Goal: Task Accomplishment & Management: Manage account settings

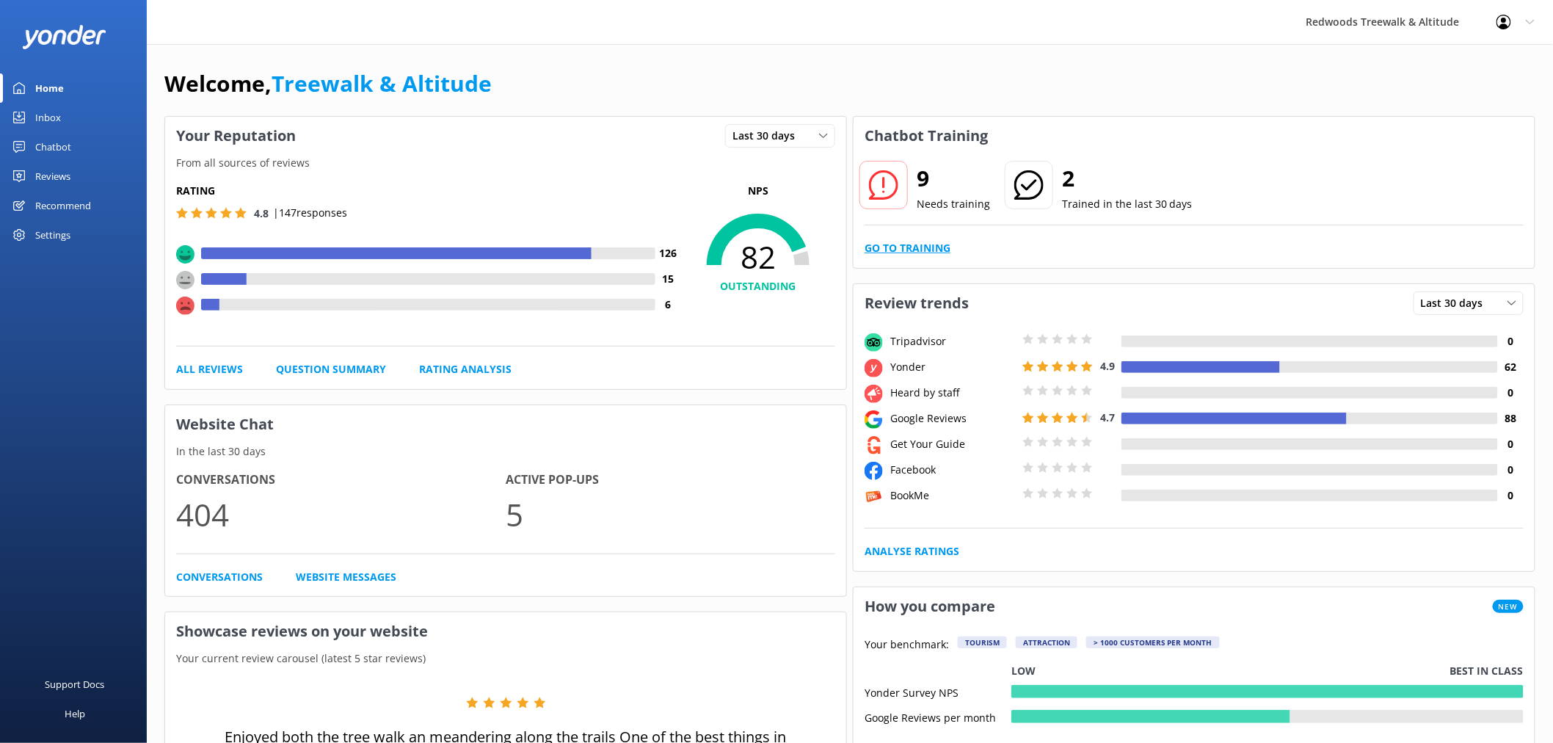
click at [900, 244] on link "Go to Training" at bounding box center [908, 248] width 86 height 16
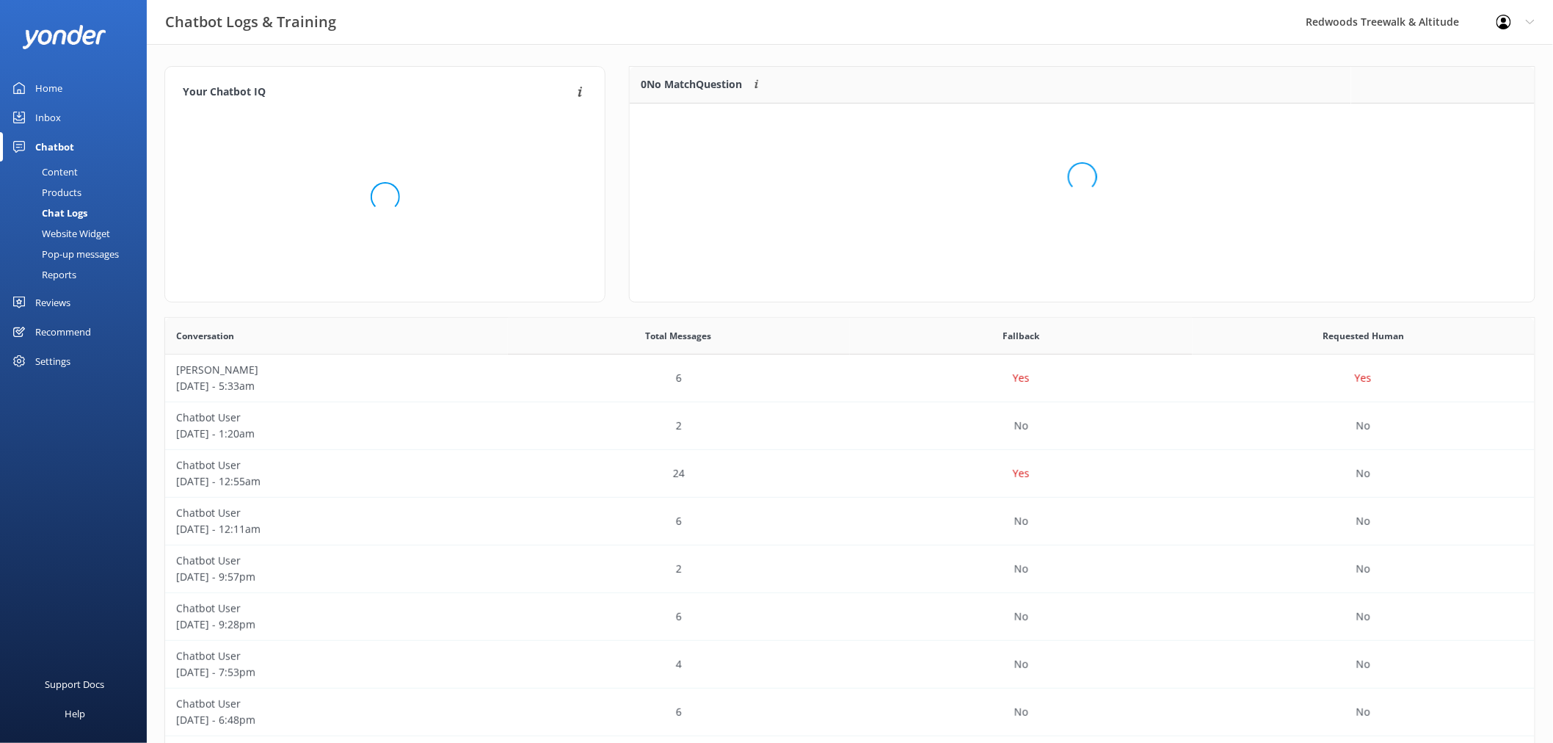
scroll to position [172, 892]
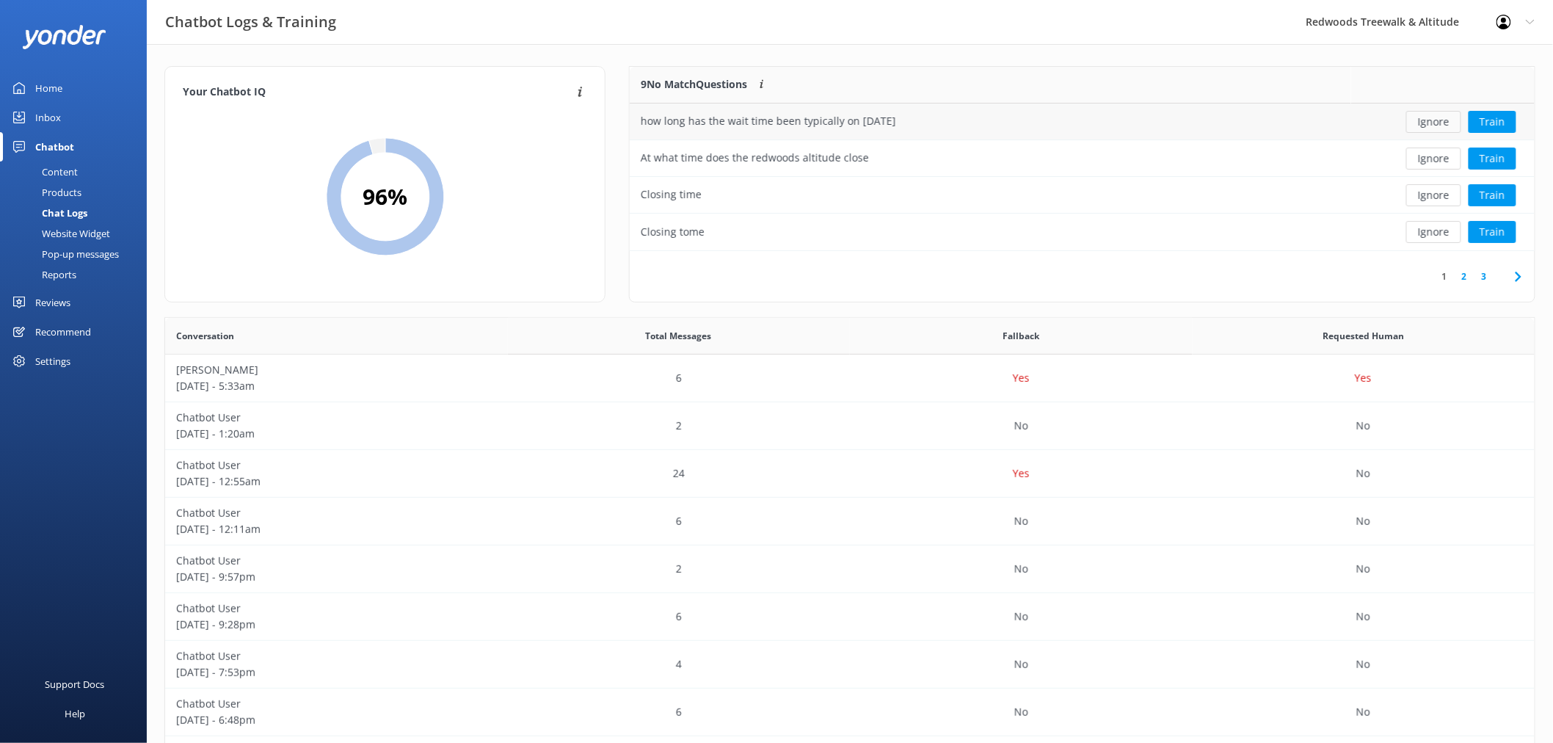
click at [1439, 117] on button "Ignore" at bounding box center [1433, 122] width 55 height 22
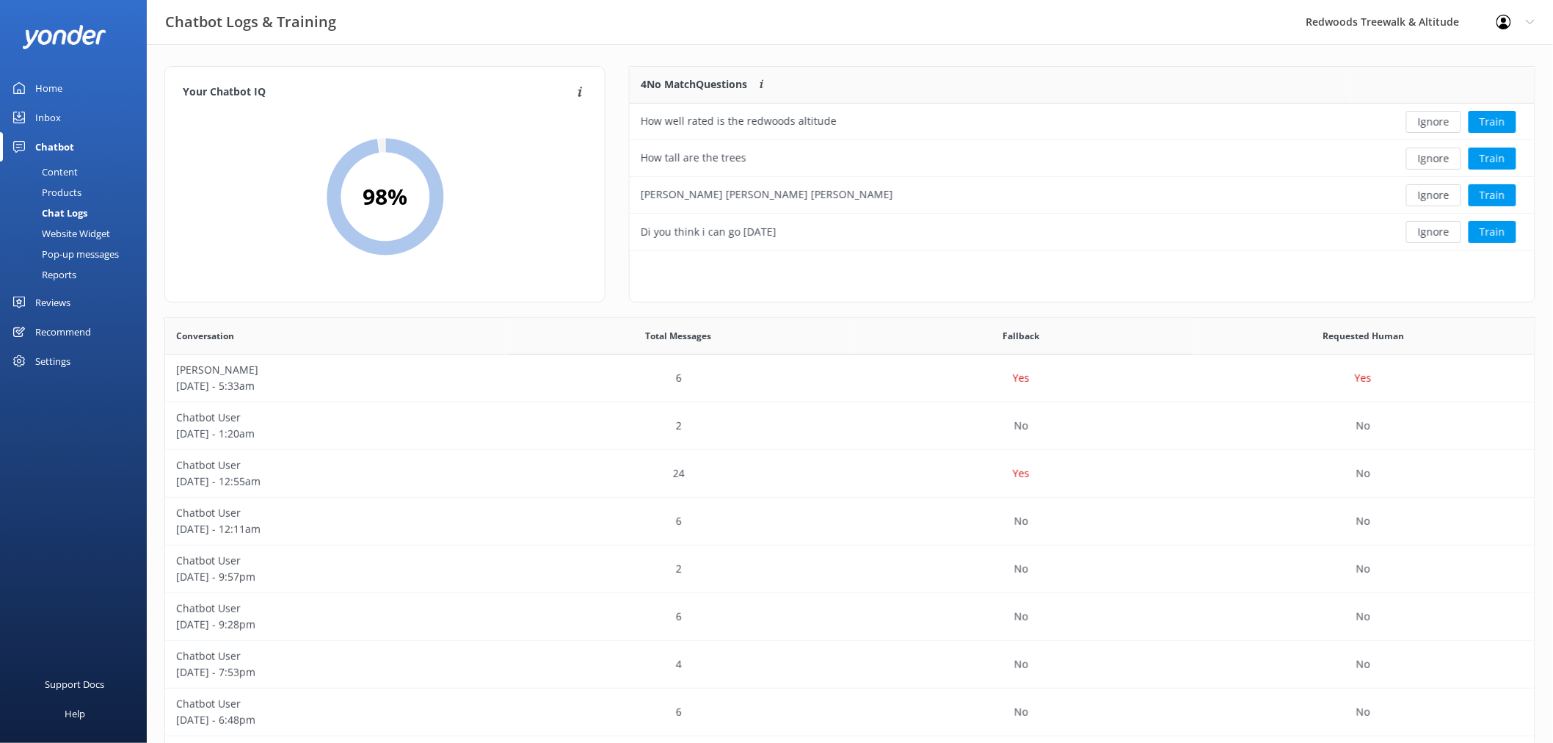
click at [1439, 117] on button "Ignore" at bounding box center [1433, 122] width 55 height 22
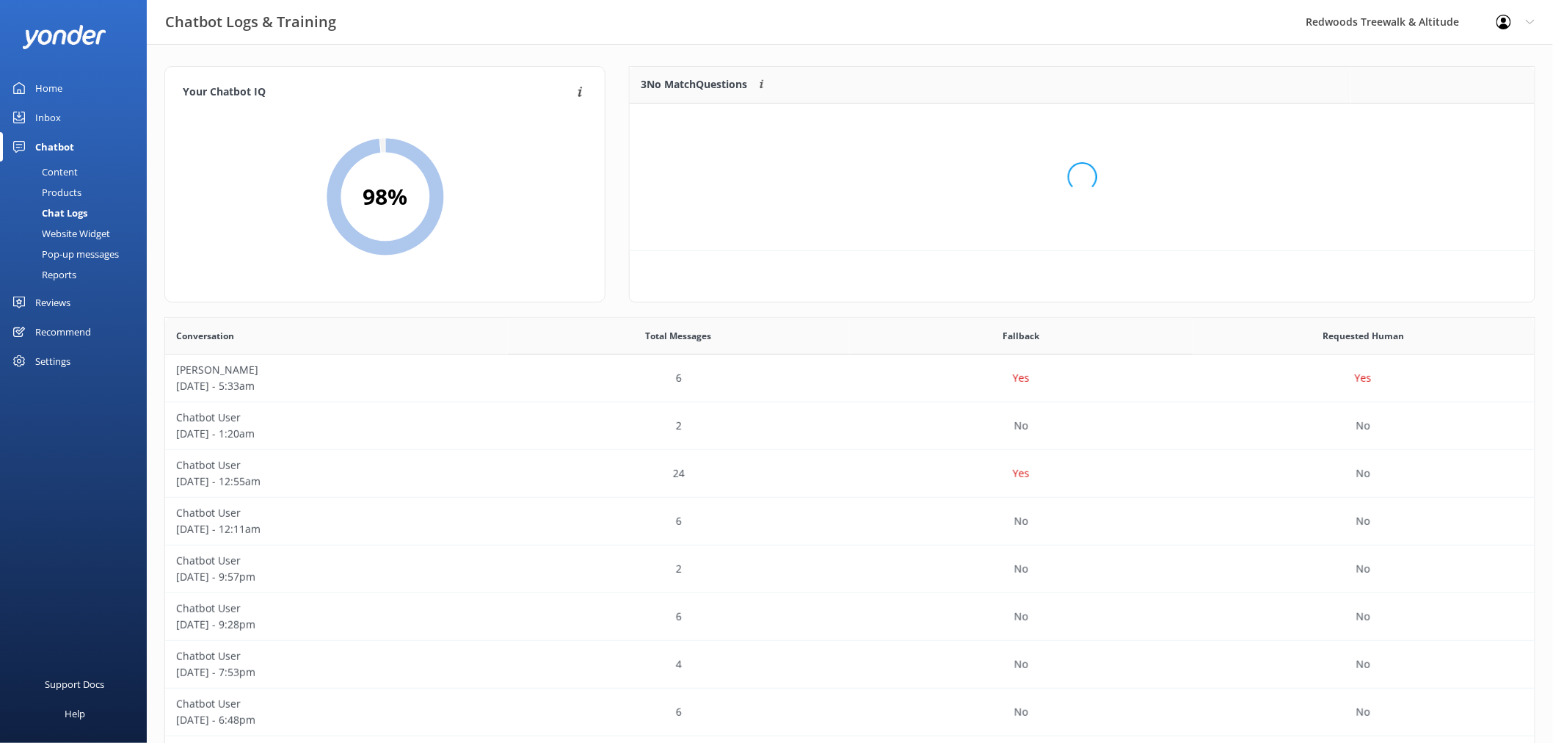
click at [1439, 117] on div "Loading.." at bounding box center [1083, 176] width 876 height 743
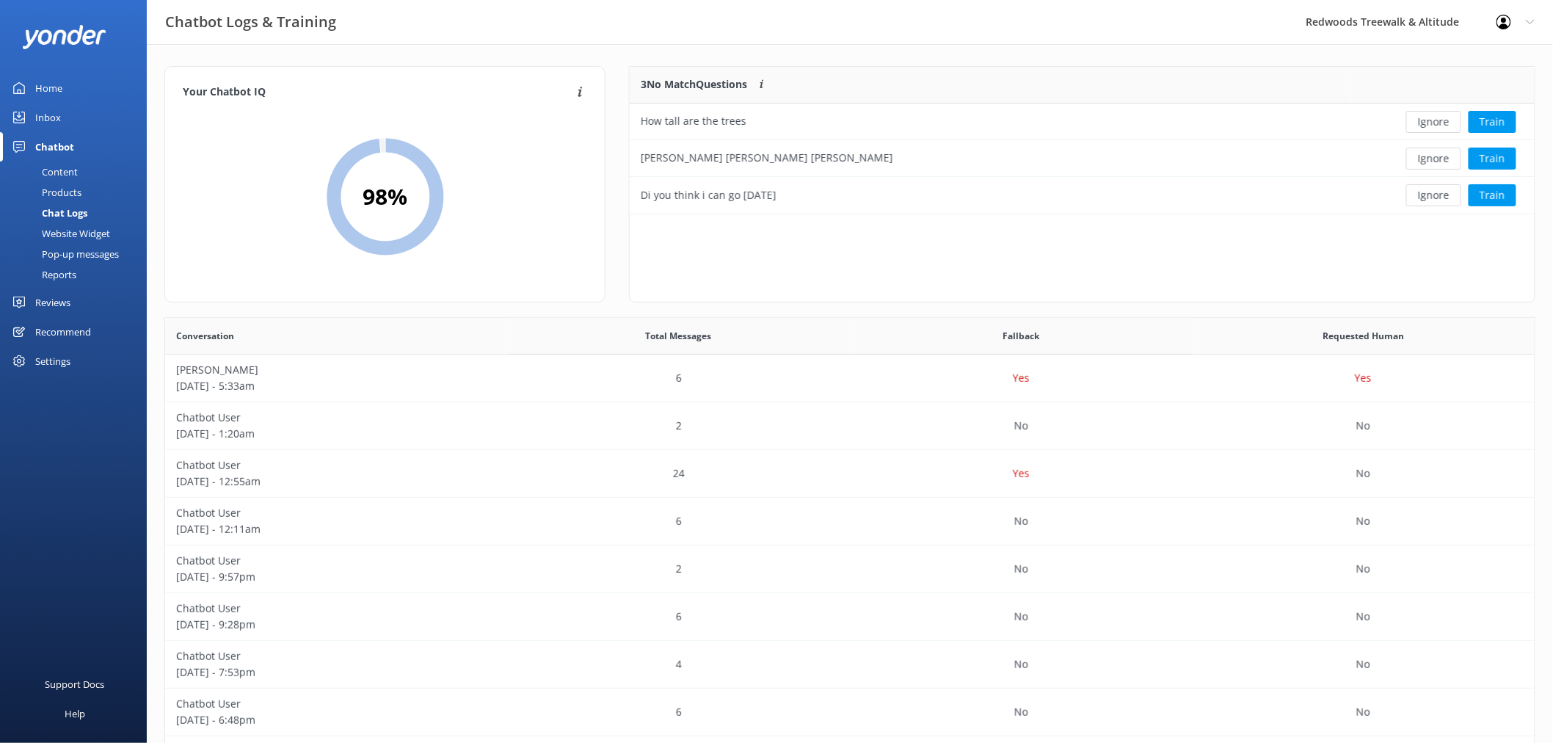
click at [1439, 117] on button "Ignore" at bounding box center [1433, 122] width 55 height 22
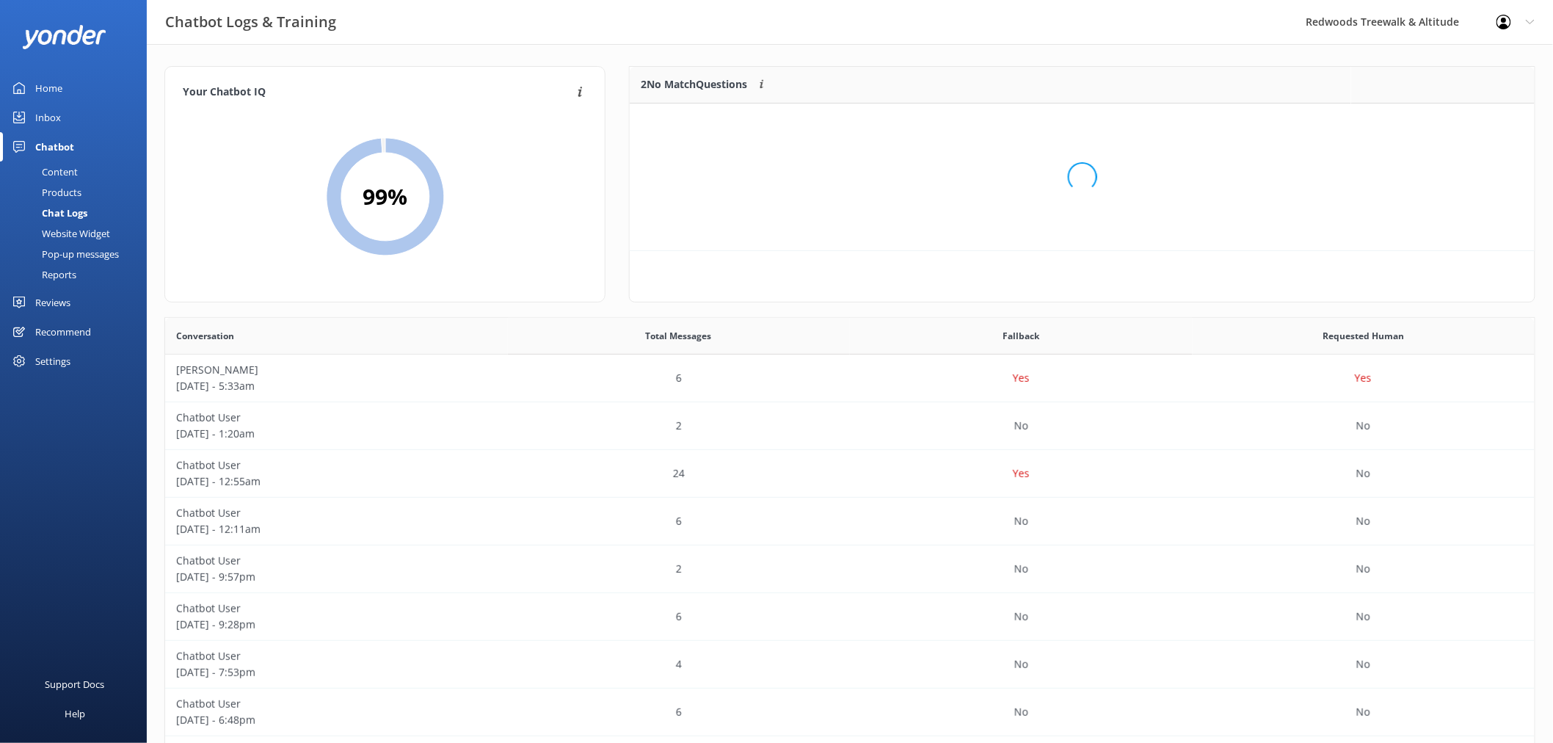
scroll to position [98, 892]
click at [1439, 117] on button "Ignore" at bounding box center [1433, 122] width 55 height 22
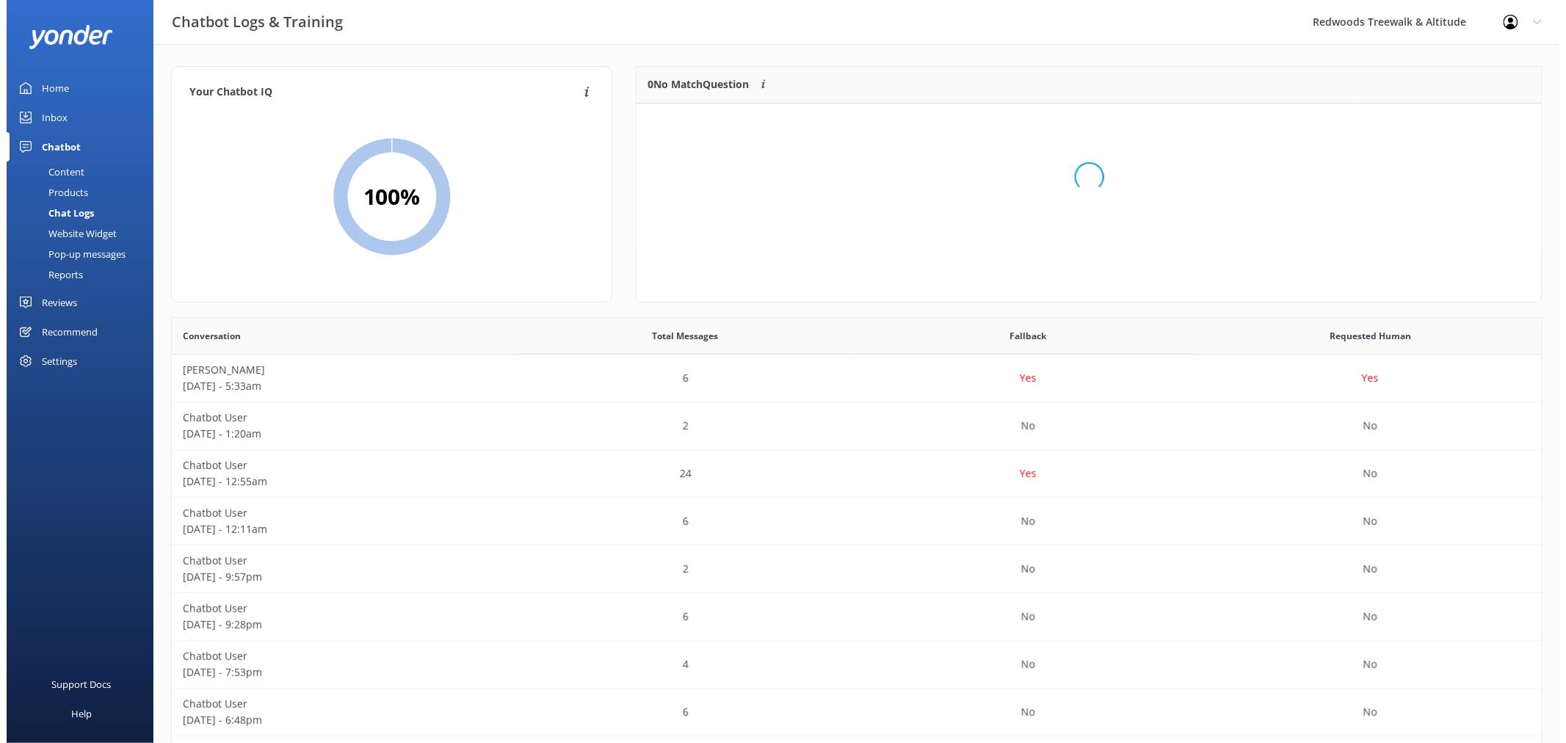
scroll to position [171, 892]
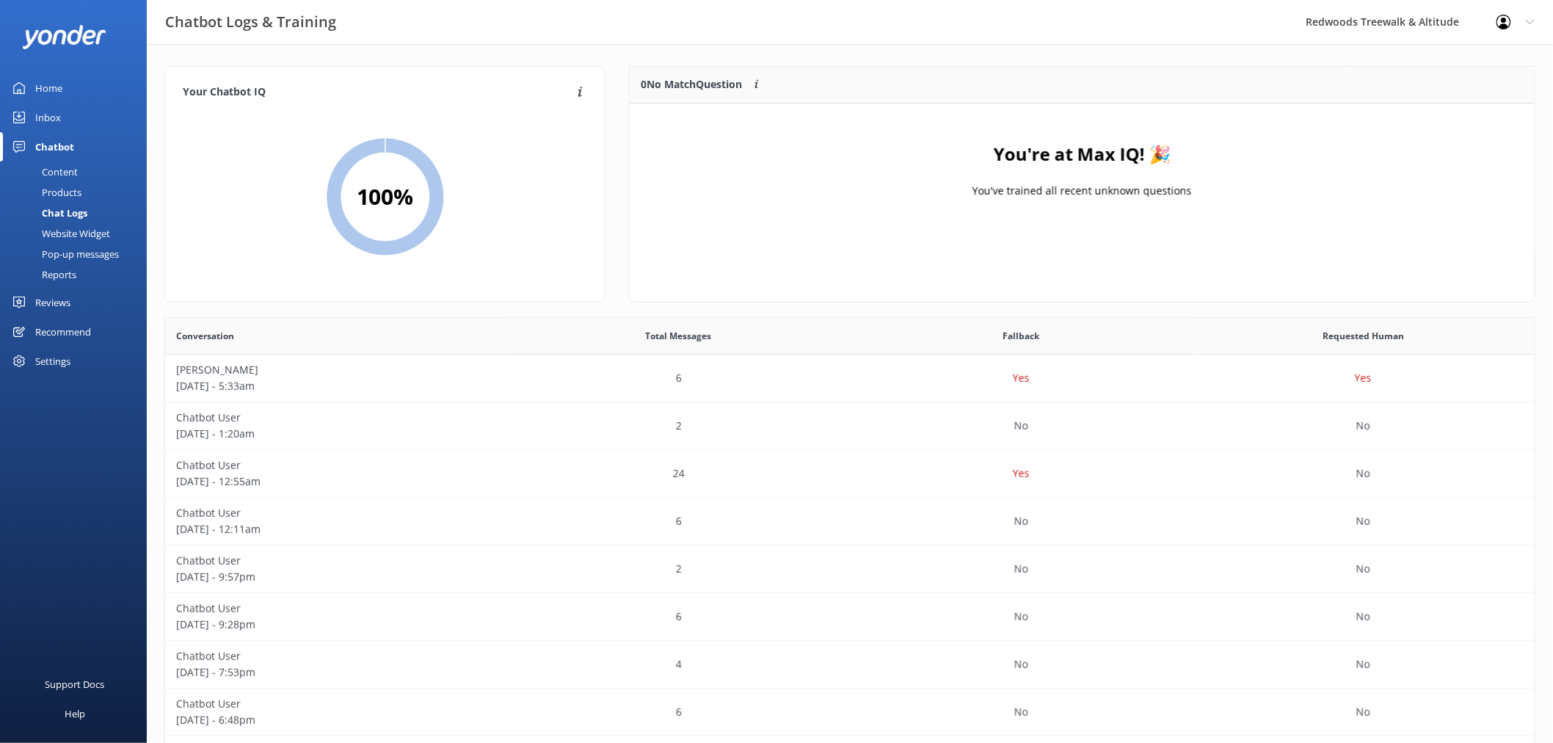
click at [89, 109] on link "Inbox" at bounding box center [73, 117] width 147 height 29
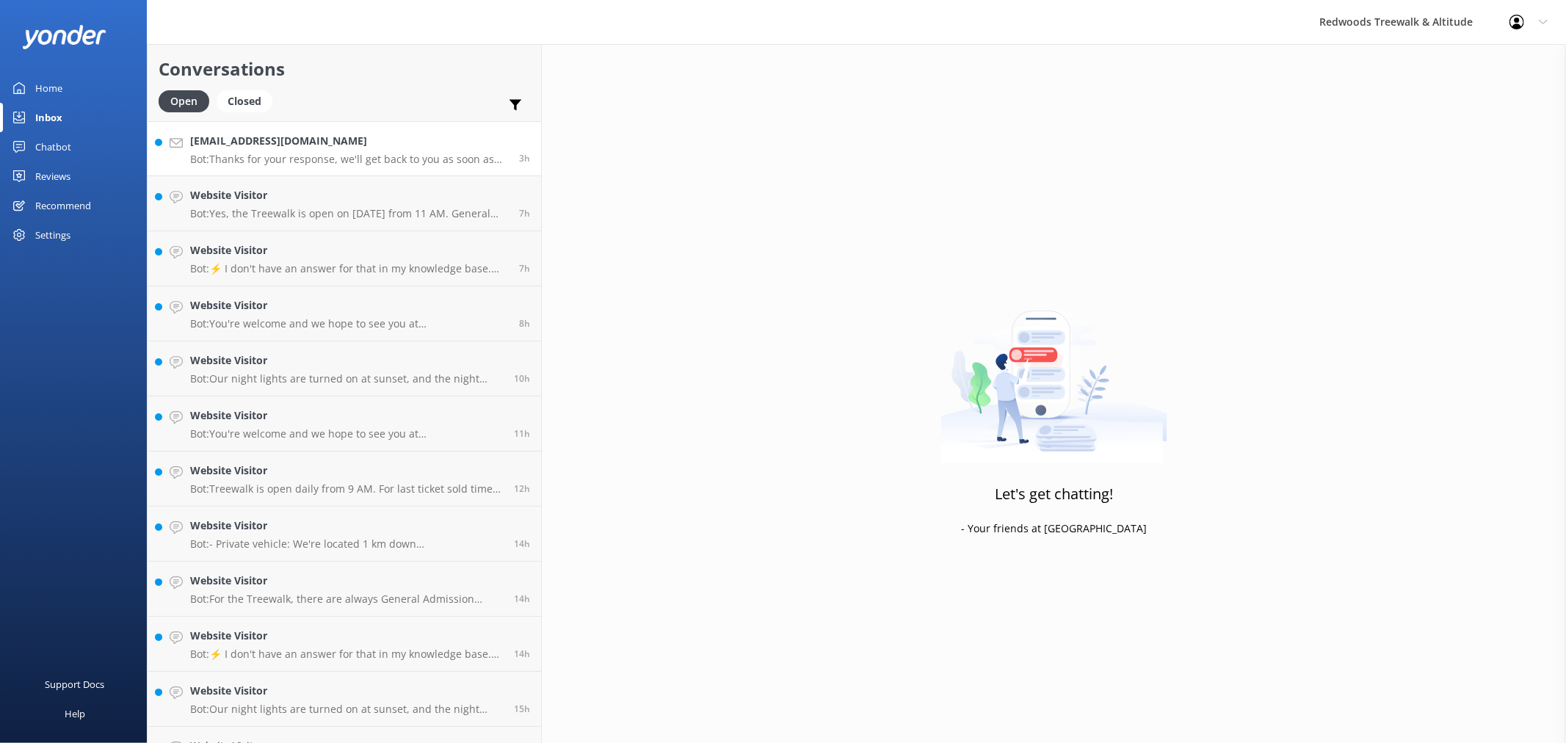
click at [299, 141] on h4 "[EMAIL_ADDRESS][DOMAIN_NAME]" at bounding box center [349, 141] width 318 height 16
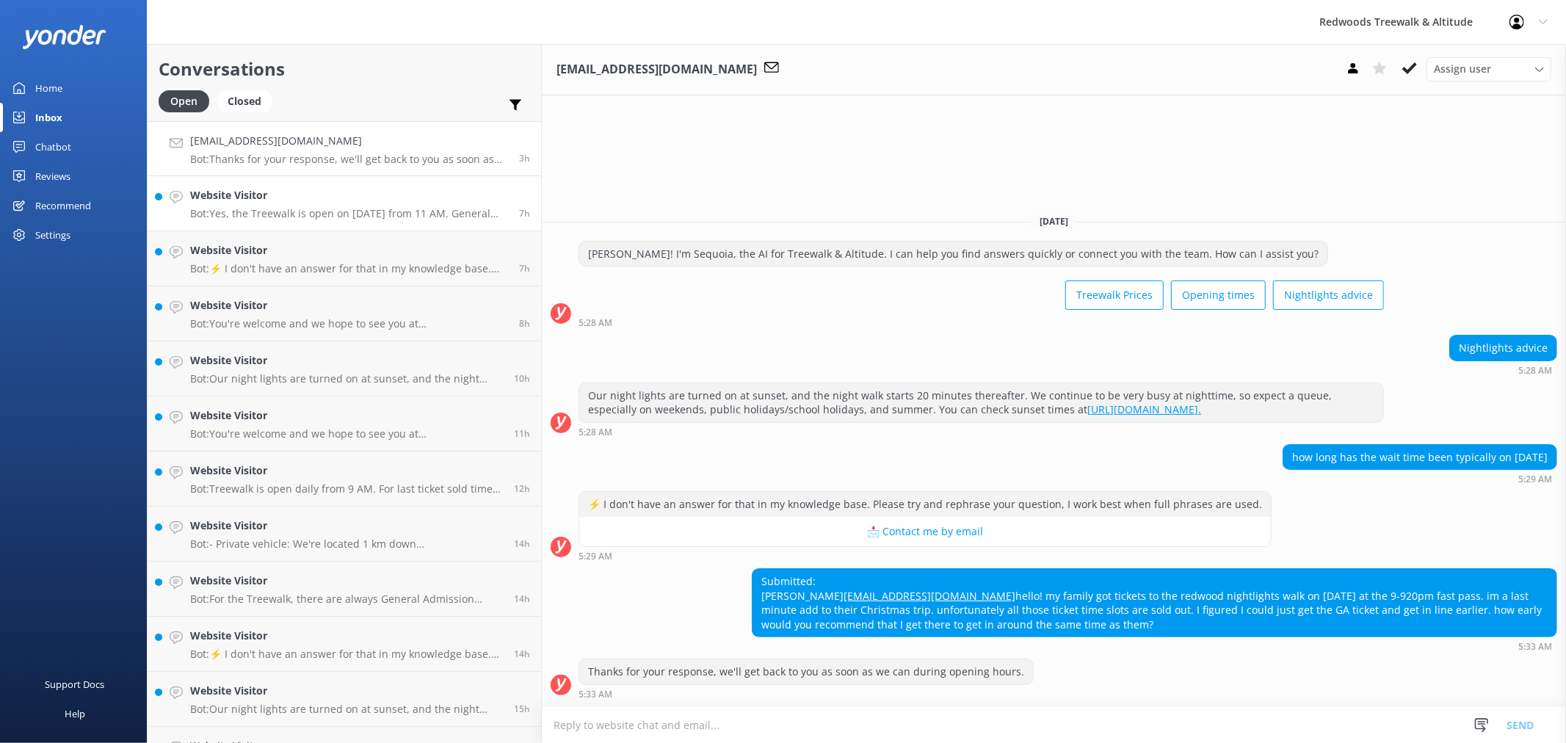
click at [292, 204] on div "Website Visitor Bot: Yes, the Treewalk is open on Christmas Day from 11 AM. Gen…" at bounding box center [349, 203] width 318 height 32
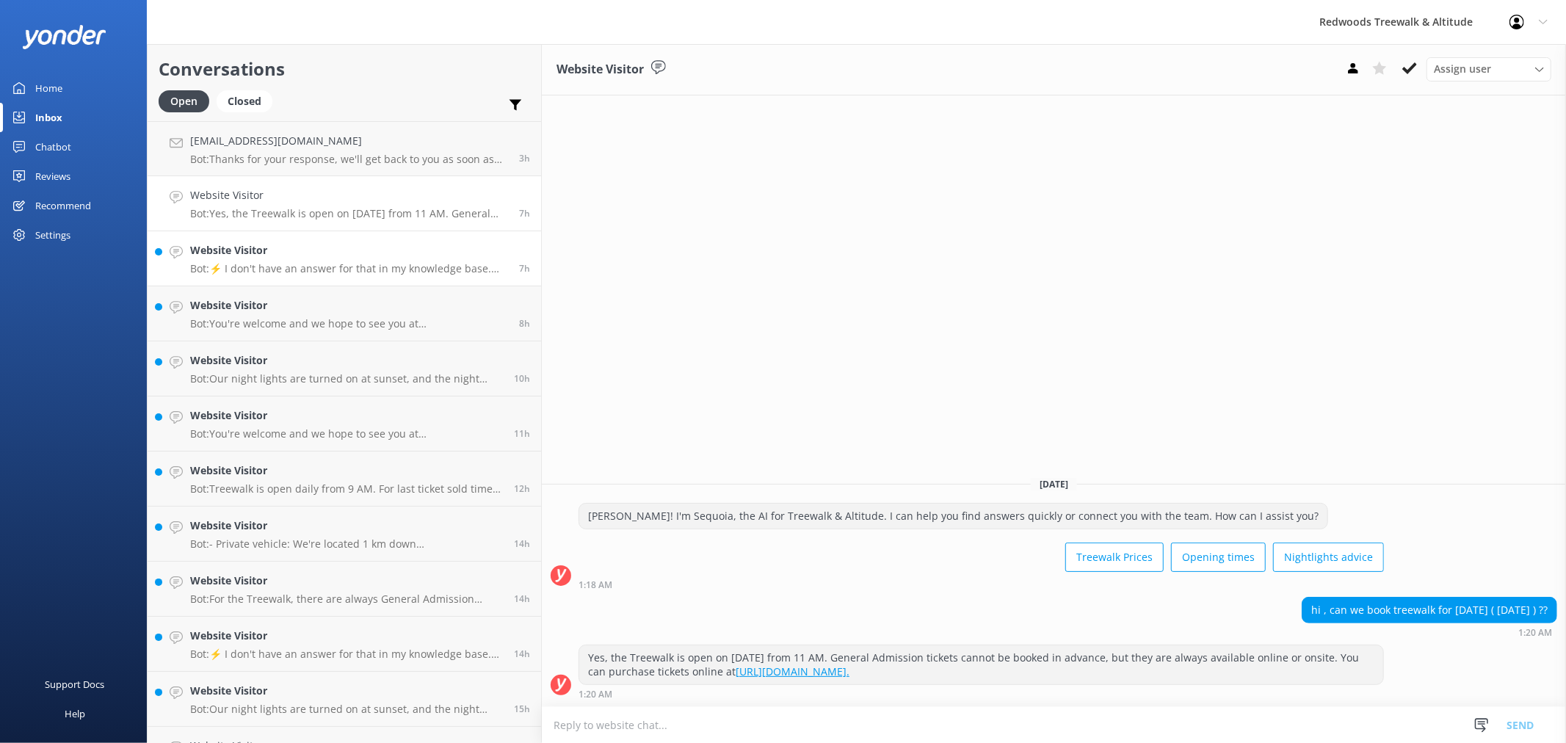
click at [283, 247] on h4 "Website Visitor" at bounding box center [349, 250] width 318 height 16
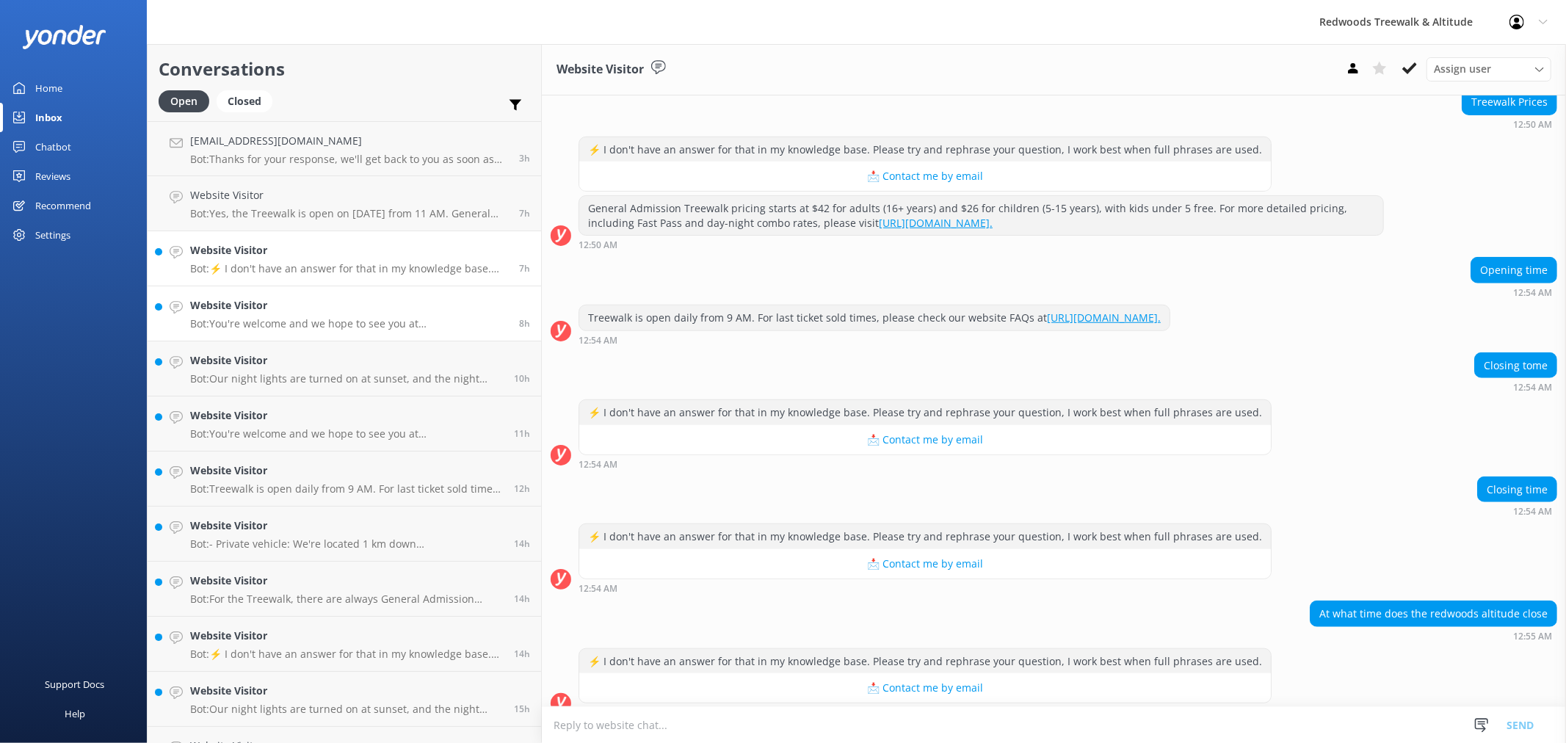
scroll to position [890, 0]
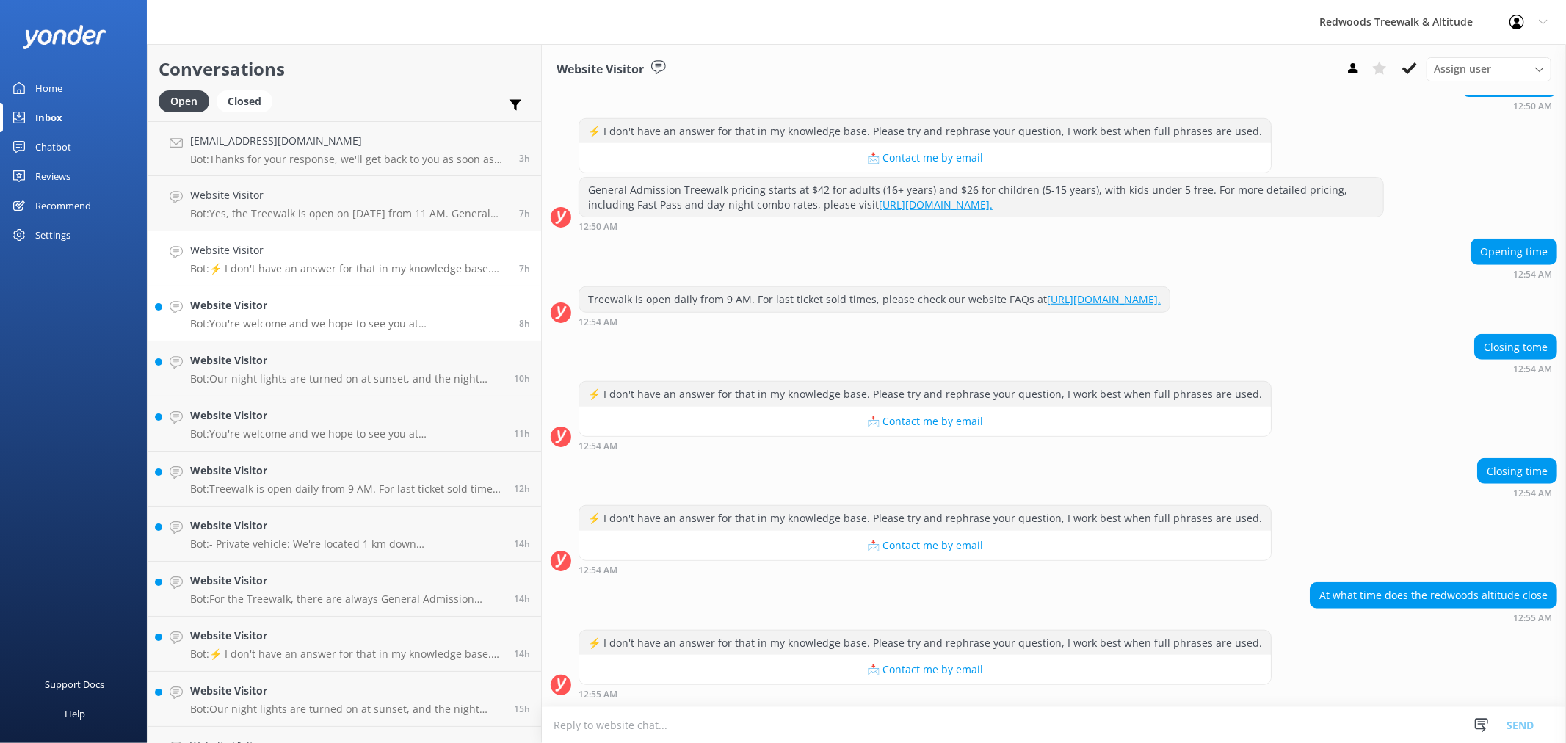
click at [284, 306] on h4 "Website Visitor" at bounding box center [349, 305] width 318 height 16
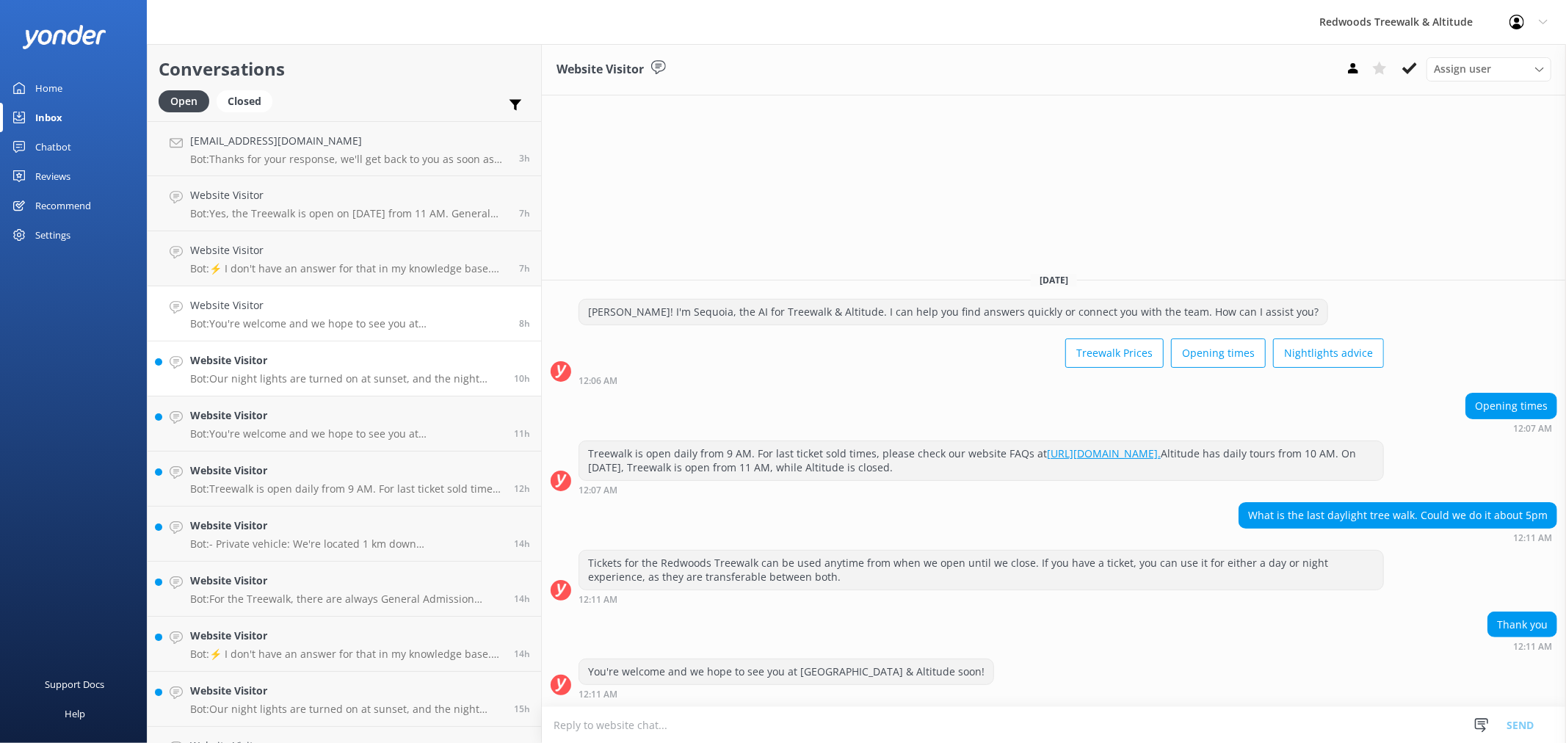
click at [277, 367] on h4 "Website Visitor" at bounding box center [346, 360] width 313 height 16
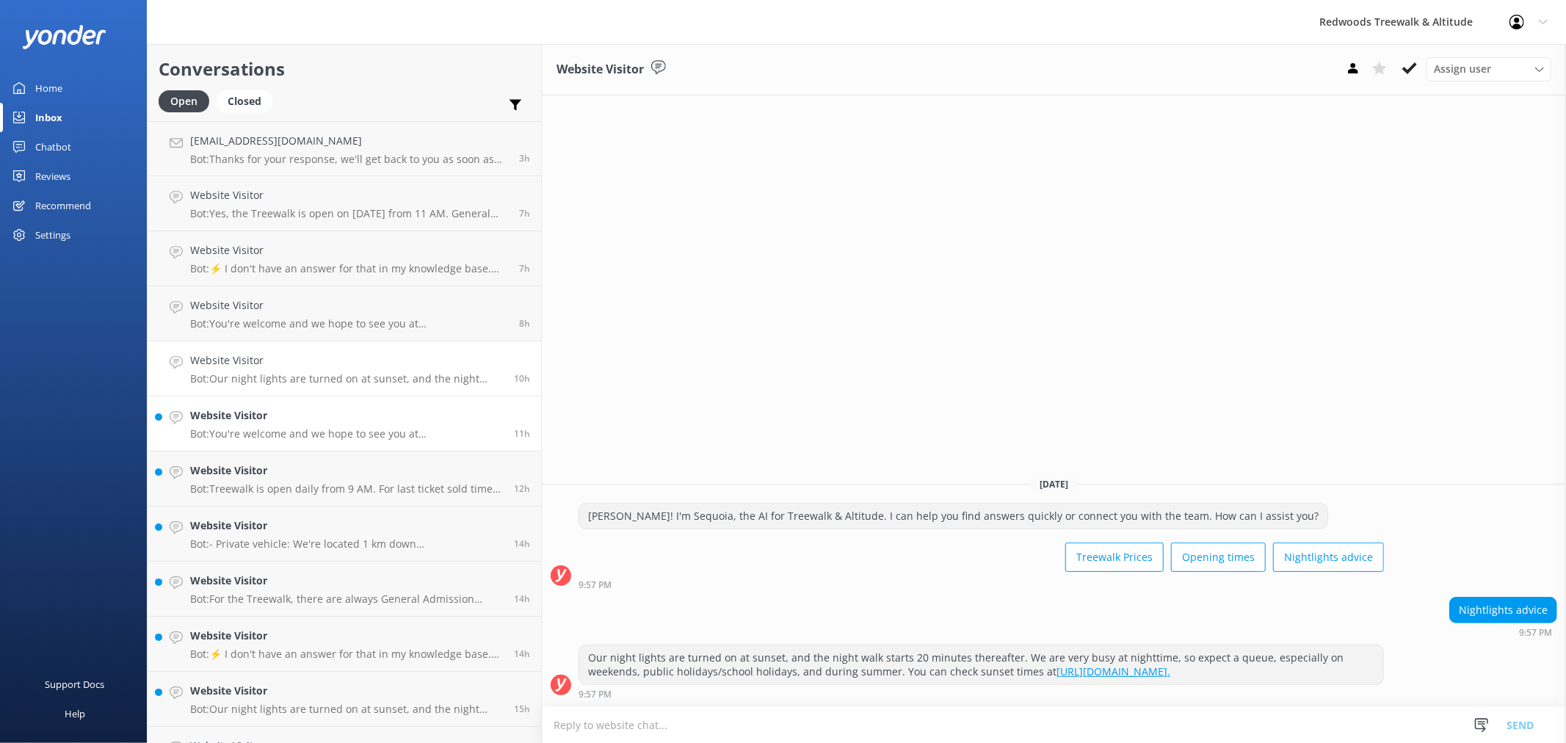
click at [259, 422] on h4 "Website Visitor" at bounding box center [346, 415] width 313 height 16
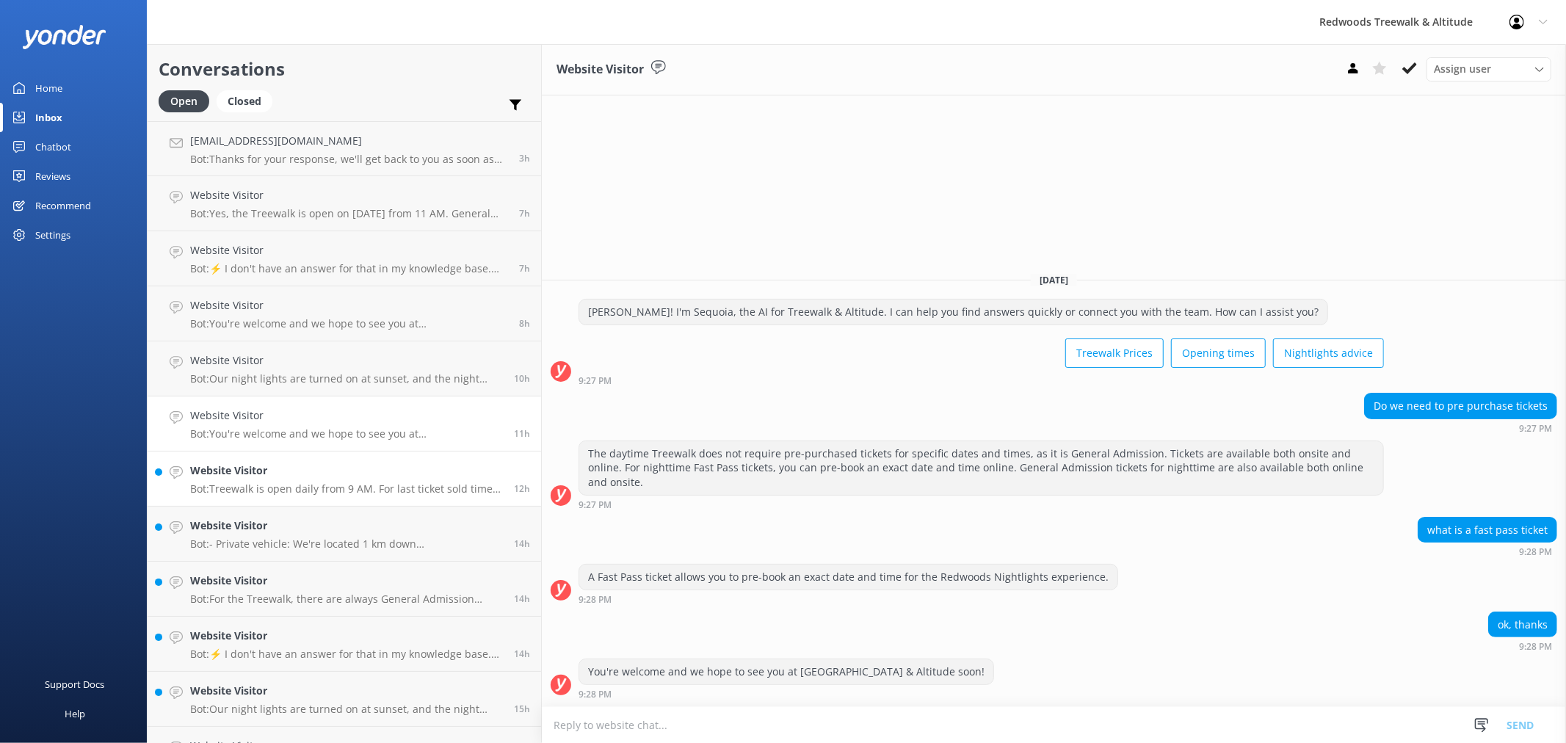
click at [277, 487] on p "Bot: Treewalk is open daily from 9 AM. For last ticket sold times, please check…" at bounding box center [346, 488] width 313 height 13
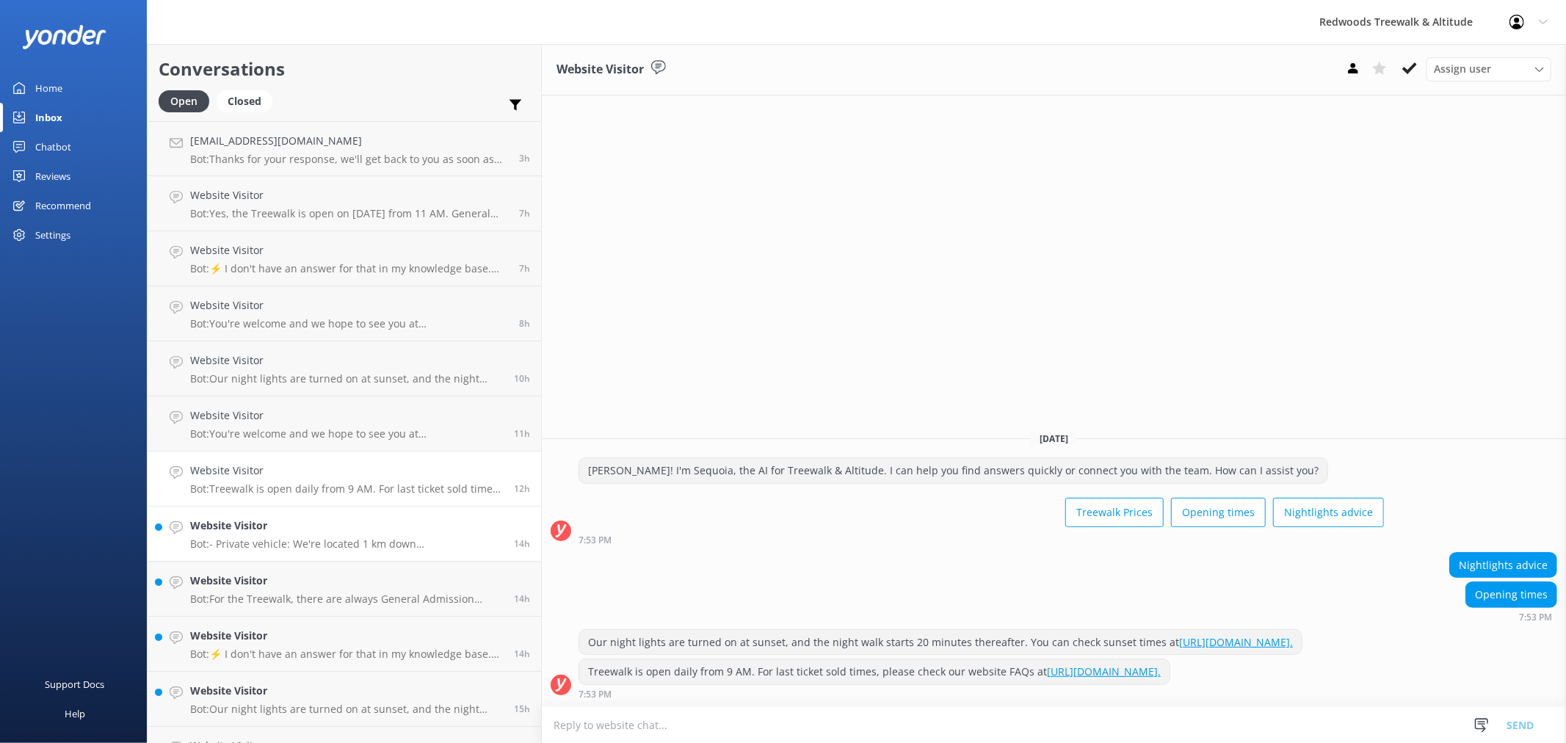
click at [280, 553] on link "Website Visitor Bot: - Private vehicle: We're located 1 km down Long Mile Road/…" at bounding box center [344, 533] width 393 height 55
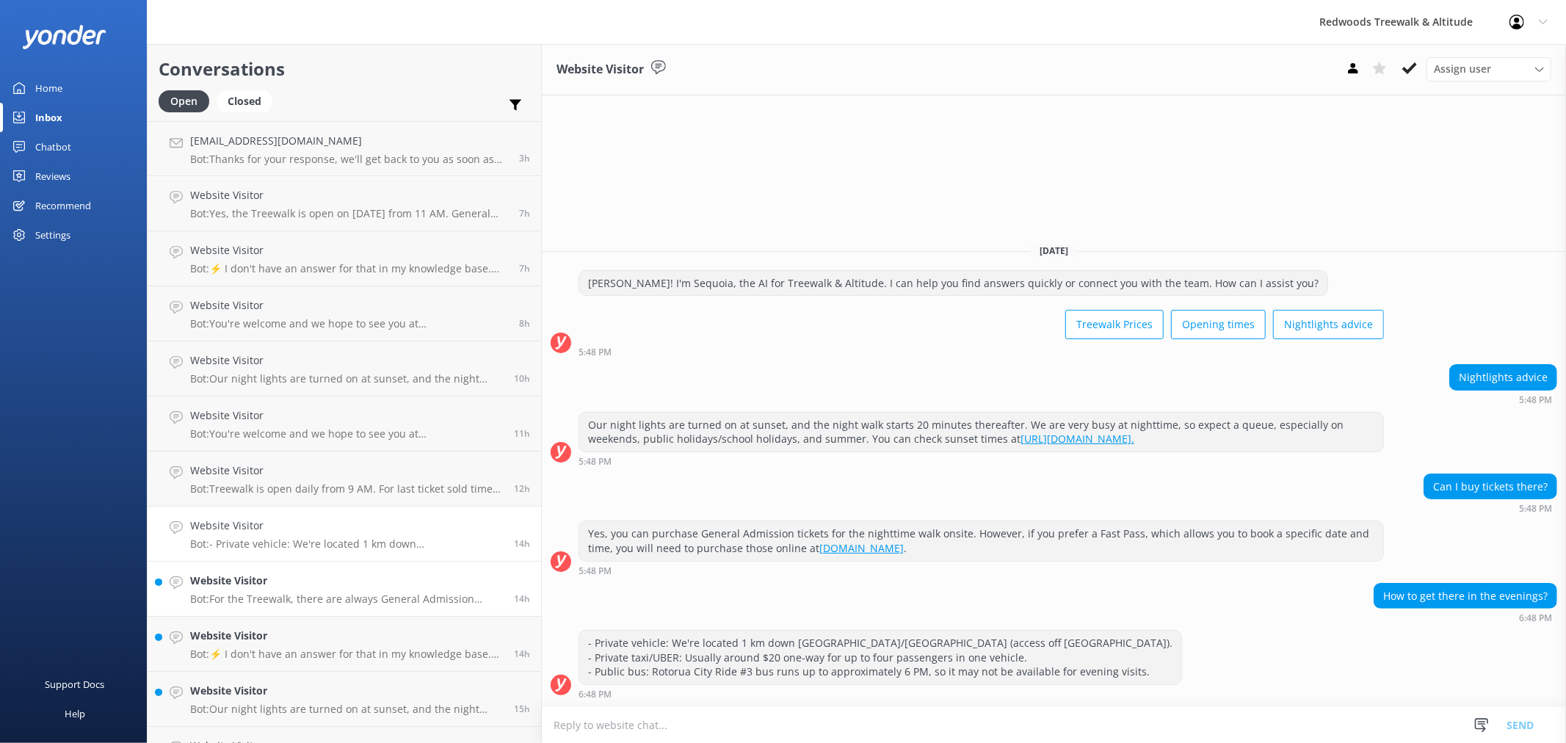
click at [305, 582] on h4 "Website Visitor" at bounding box center [346, 581] width 313 height 16
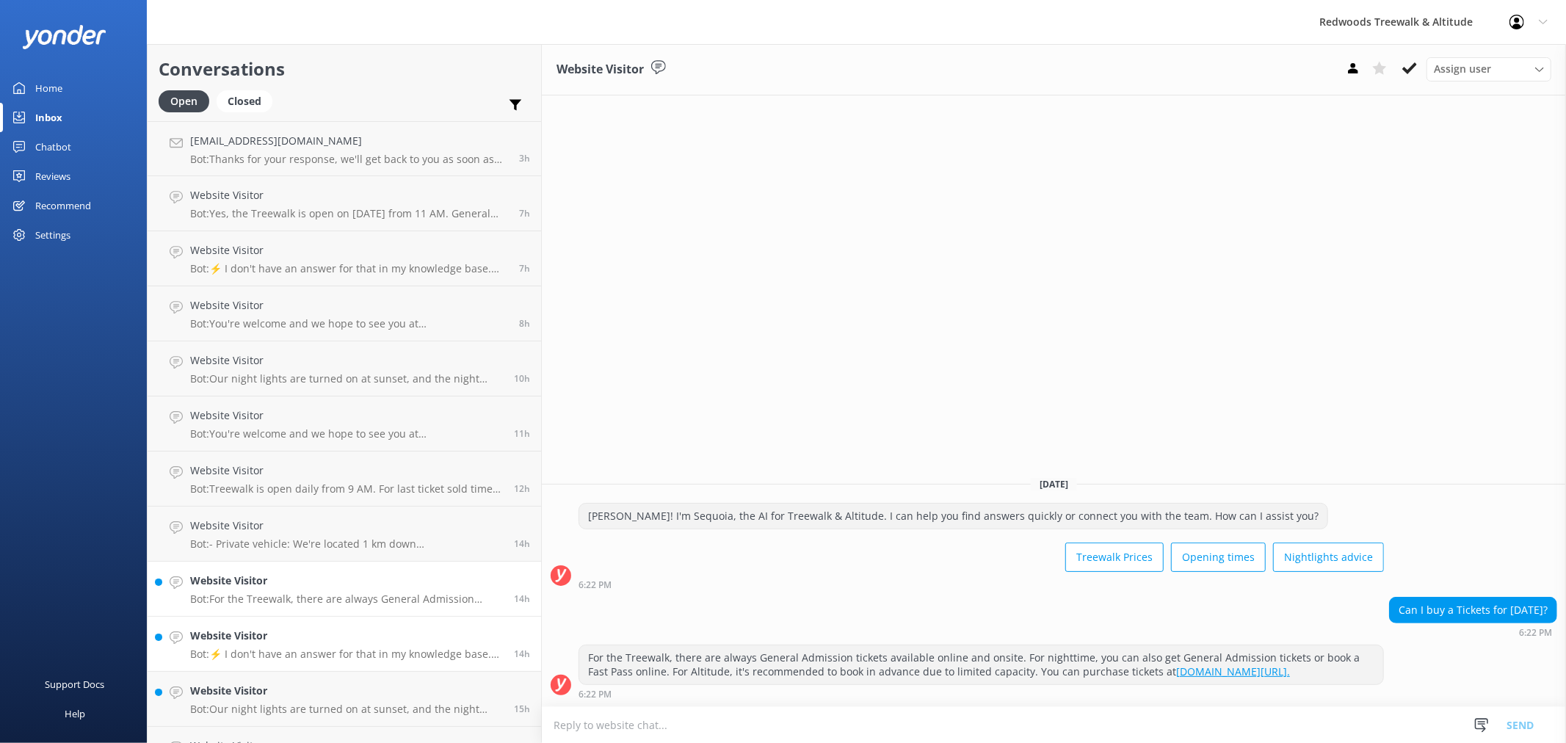
click at [310, 639] on h4 "Website Visitor" at bounding box center [346, 636] width 313 height 16
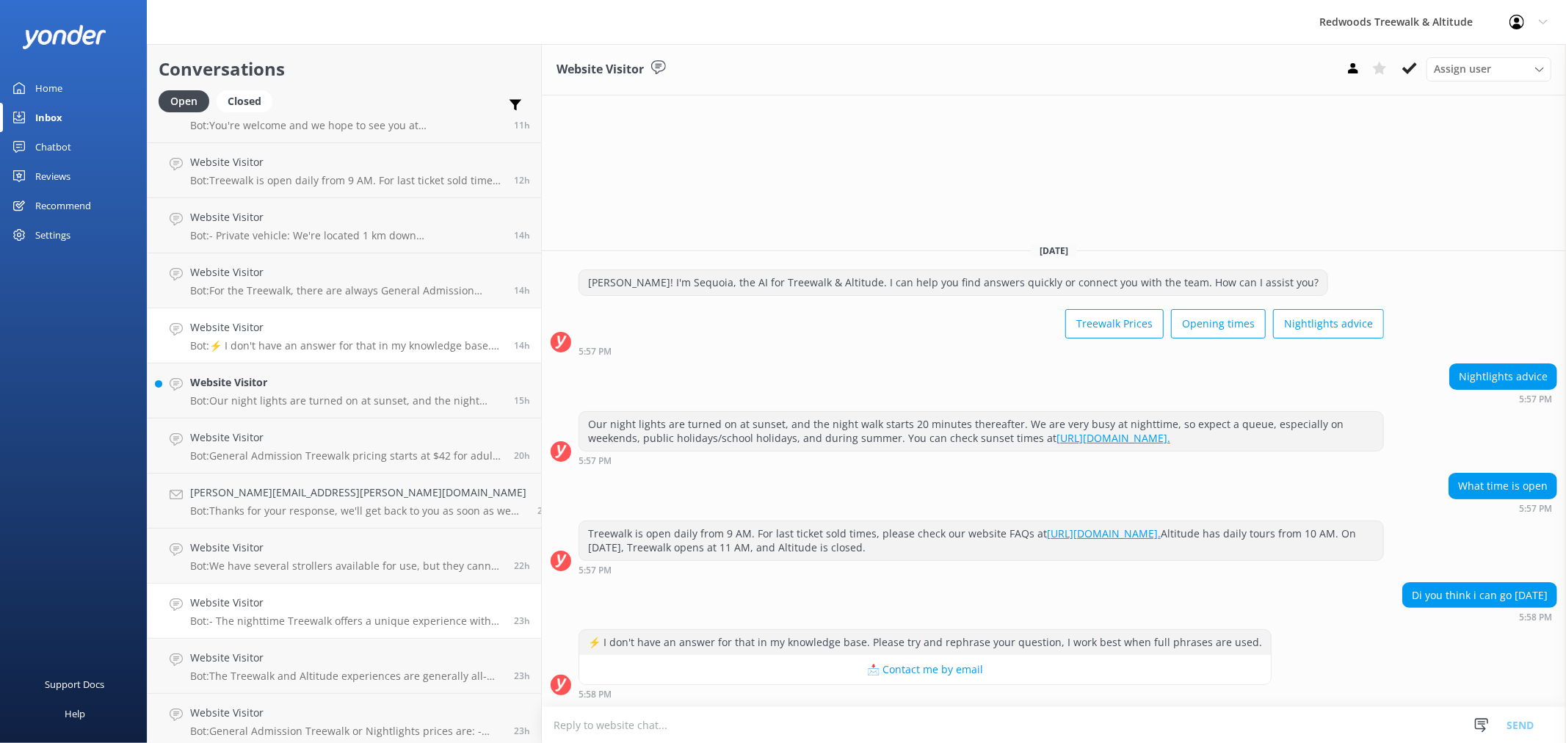
scroll to position [326, 0]
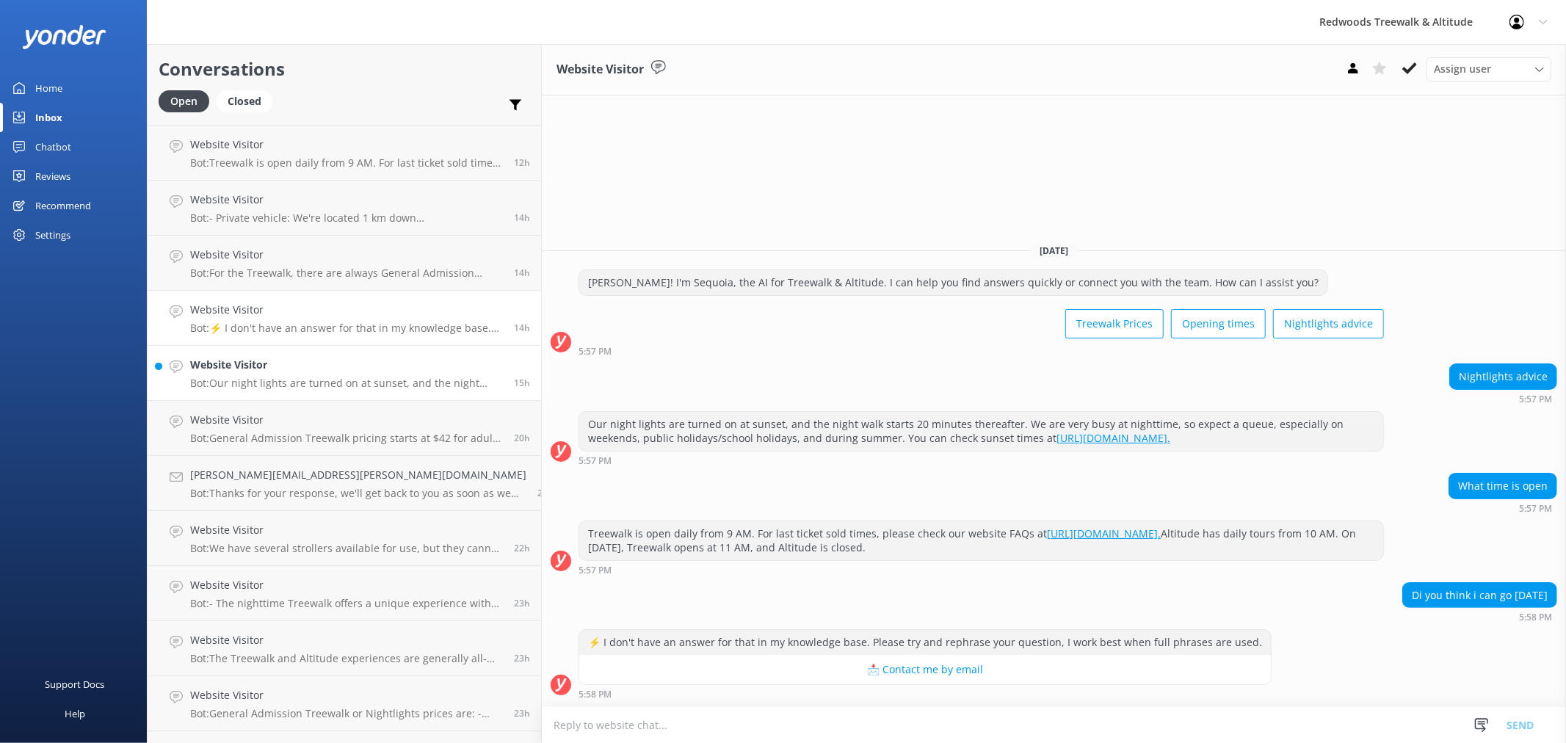
click at [303, 378] on p "Bot: Our night lights are turned on at sunset, and the night walk starts 20 min…" at bounding box center [346, 383] width 313 height 13
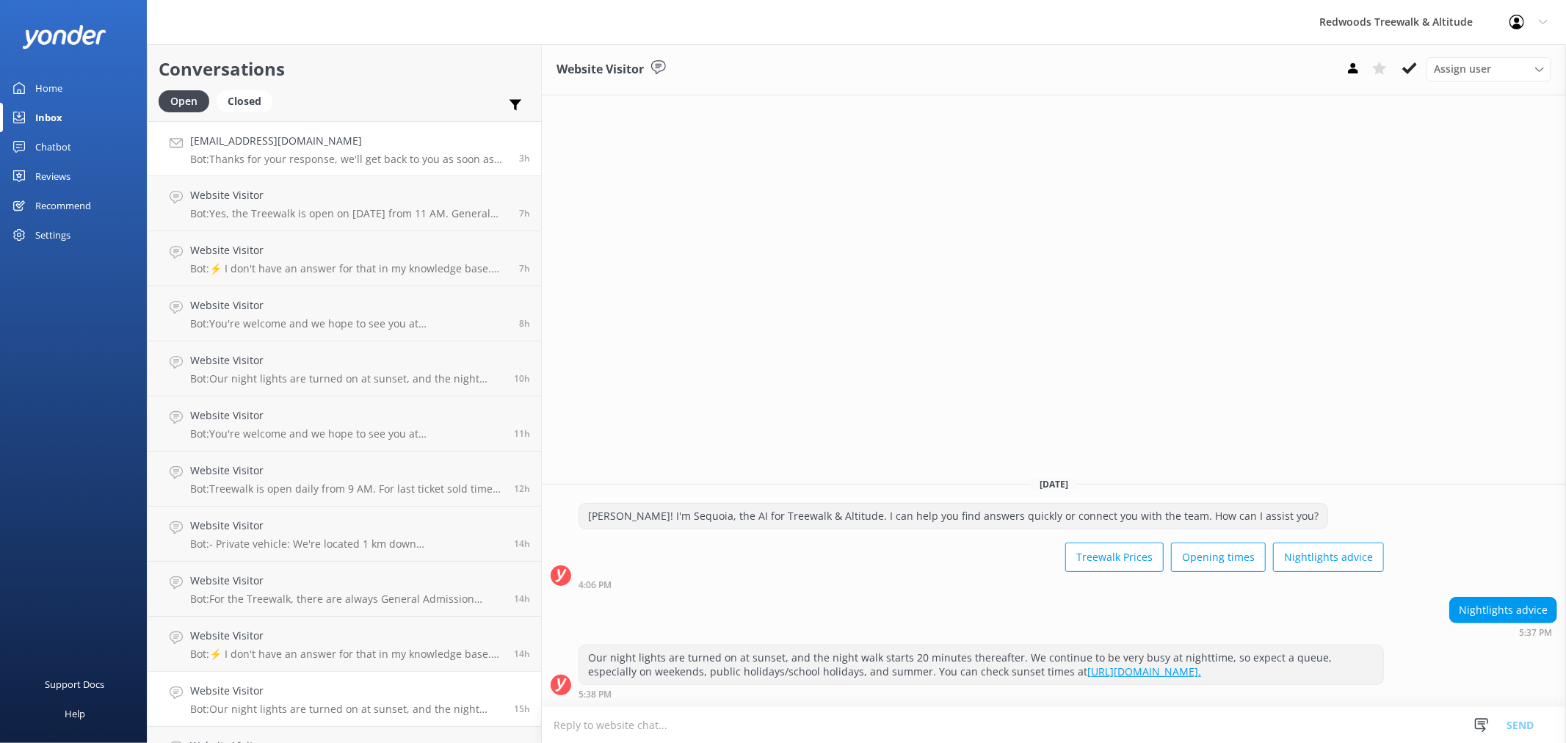
click at [284, 157] on p "Bot: Thanks for your response, we'll get back to you as soon as we can during o…" at bounding box center [349, 159] width 318 height 13
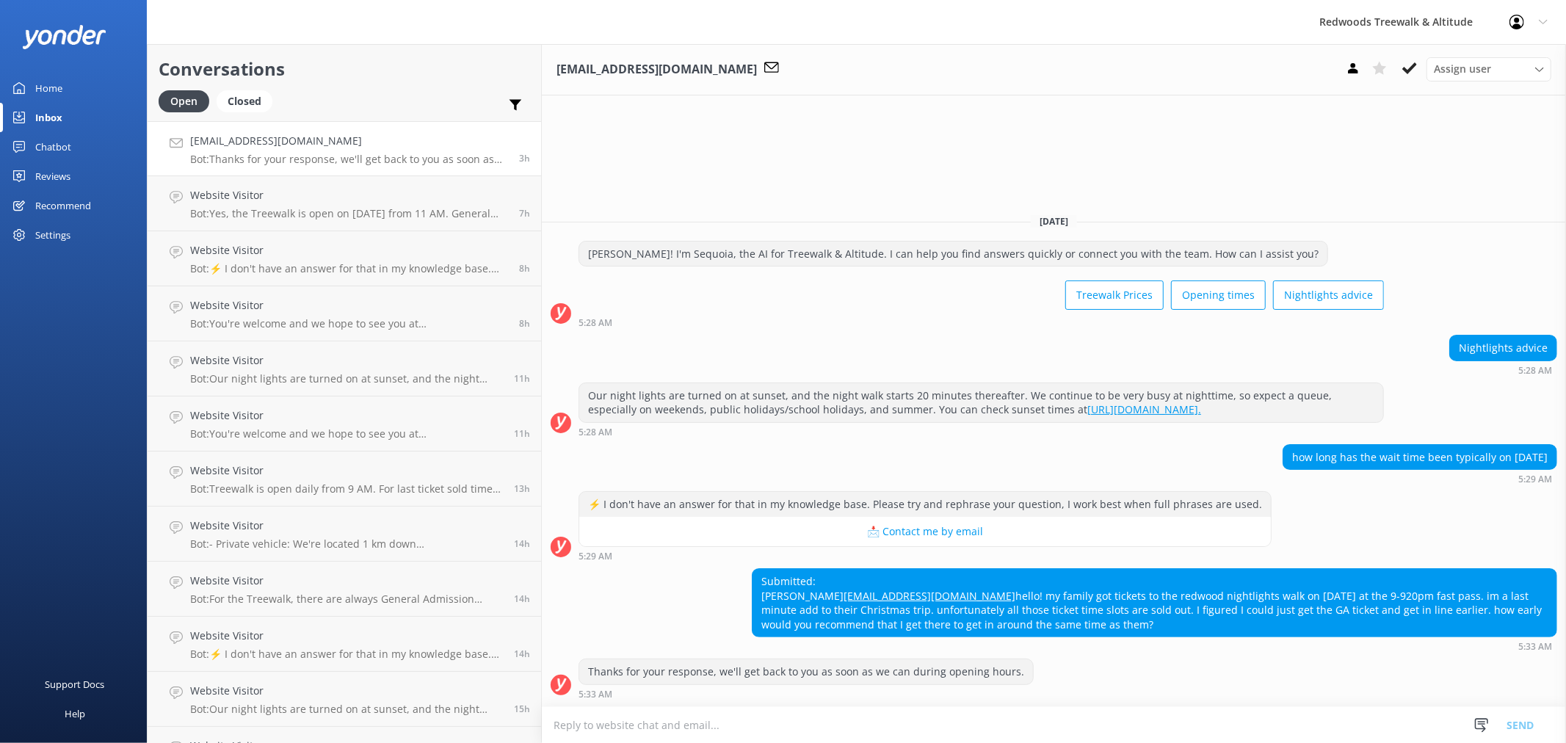
click at [110, 82] on link "Home" at bounding box center [73, 87] width 147 height 29
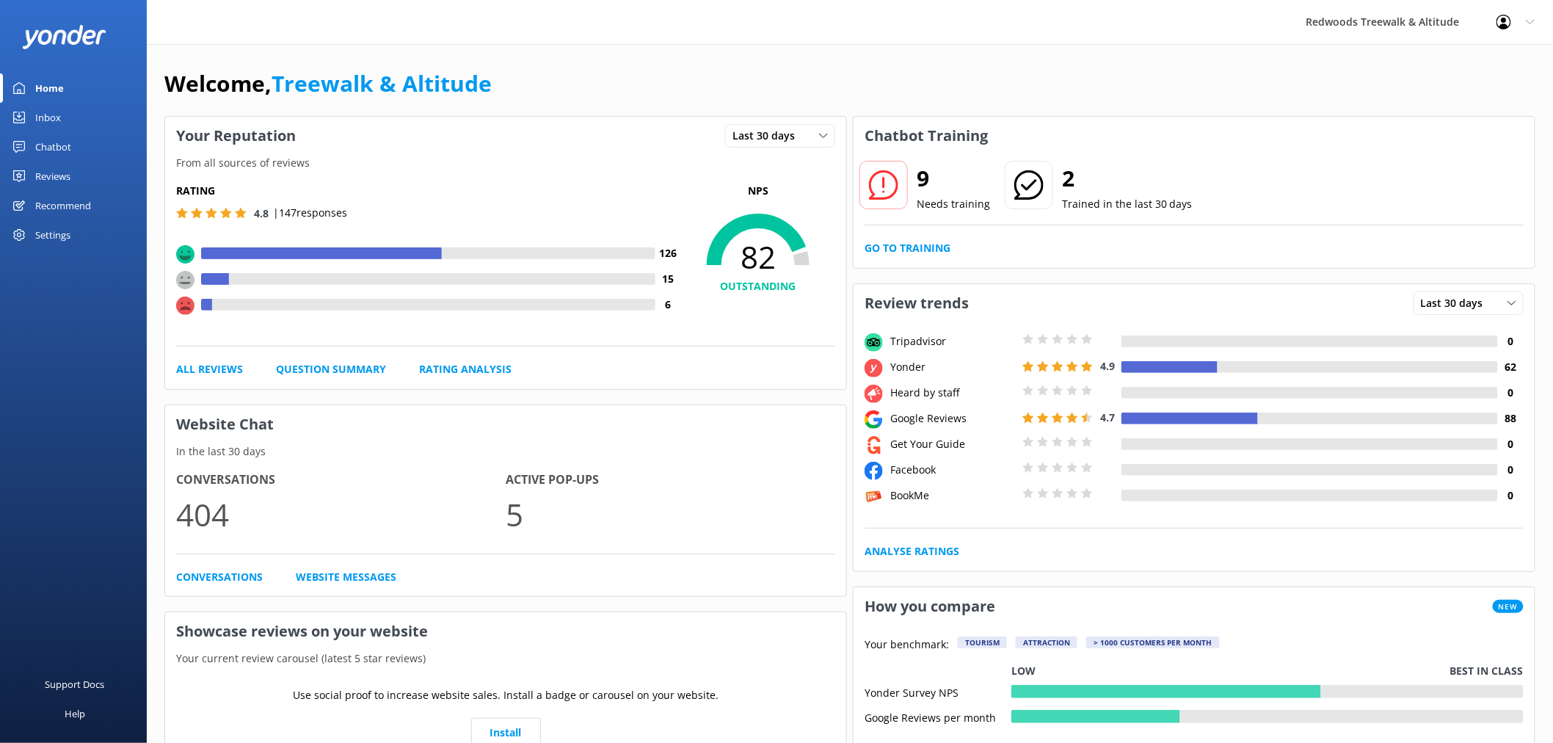
click at [100, 178] on link "Reviews" at bounding box center [73, 175] width 147 height 29
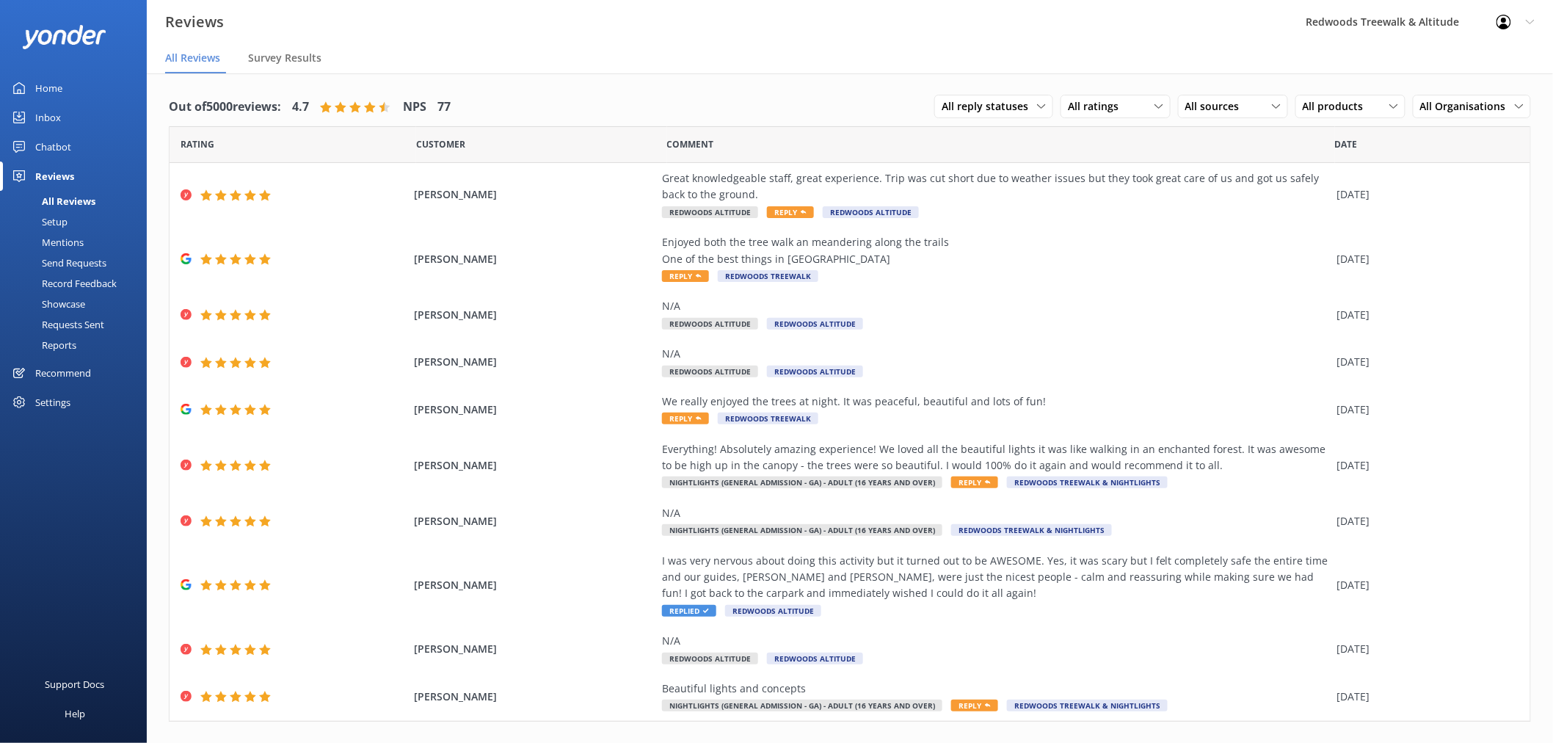
click at [65, 119] on link "Inbox" at bounding box center [73, 117] width 147 height 29
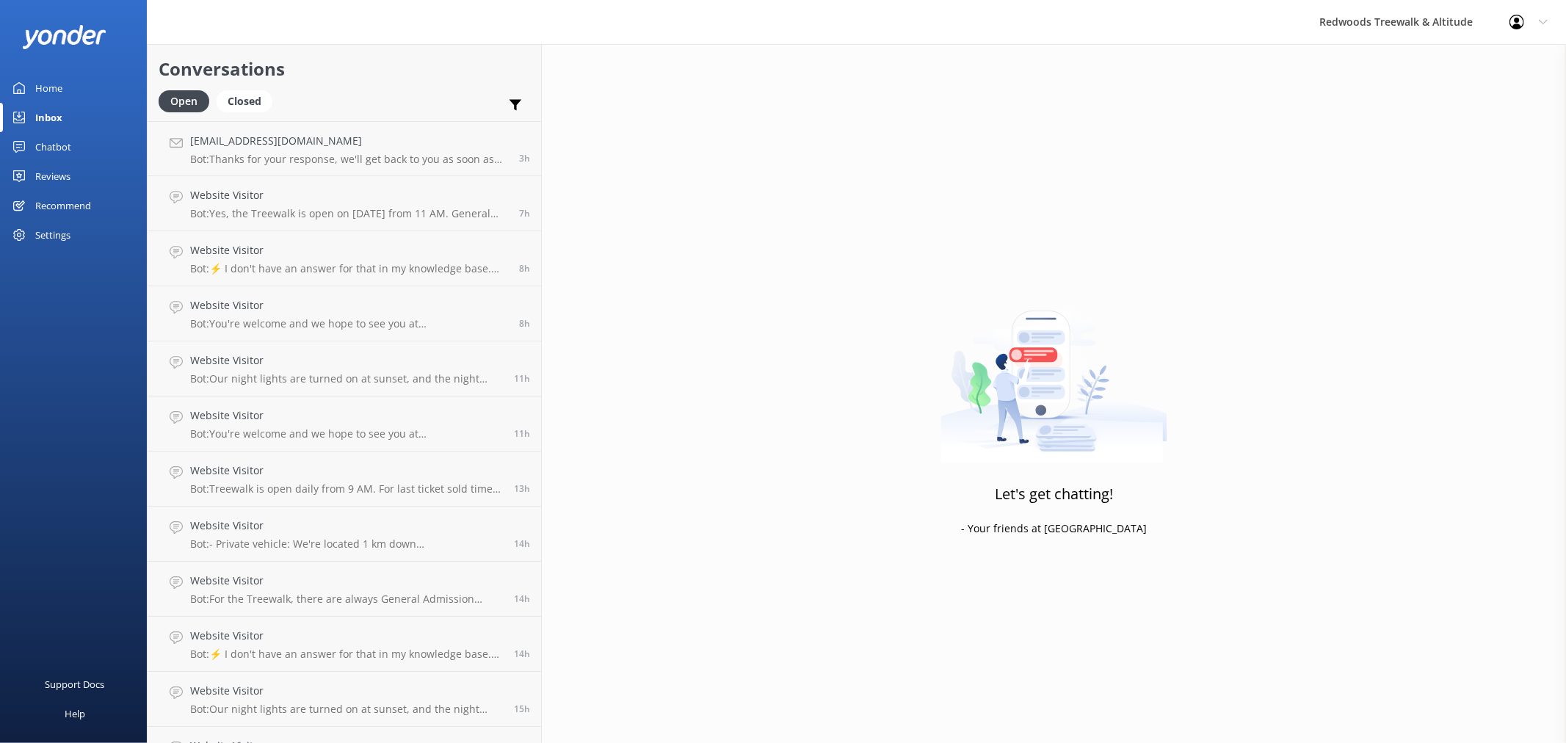
click at [43, 77] on div "Home" at bounding box center [48, 87] width 27 height 29
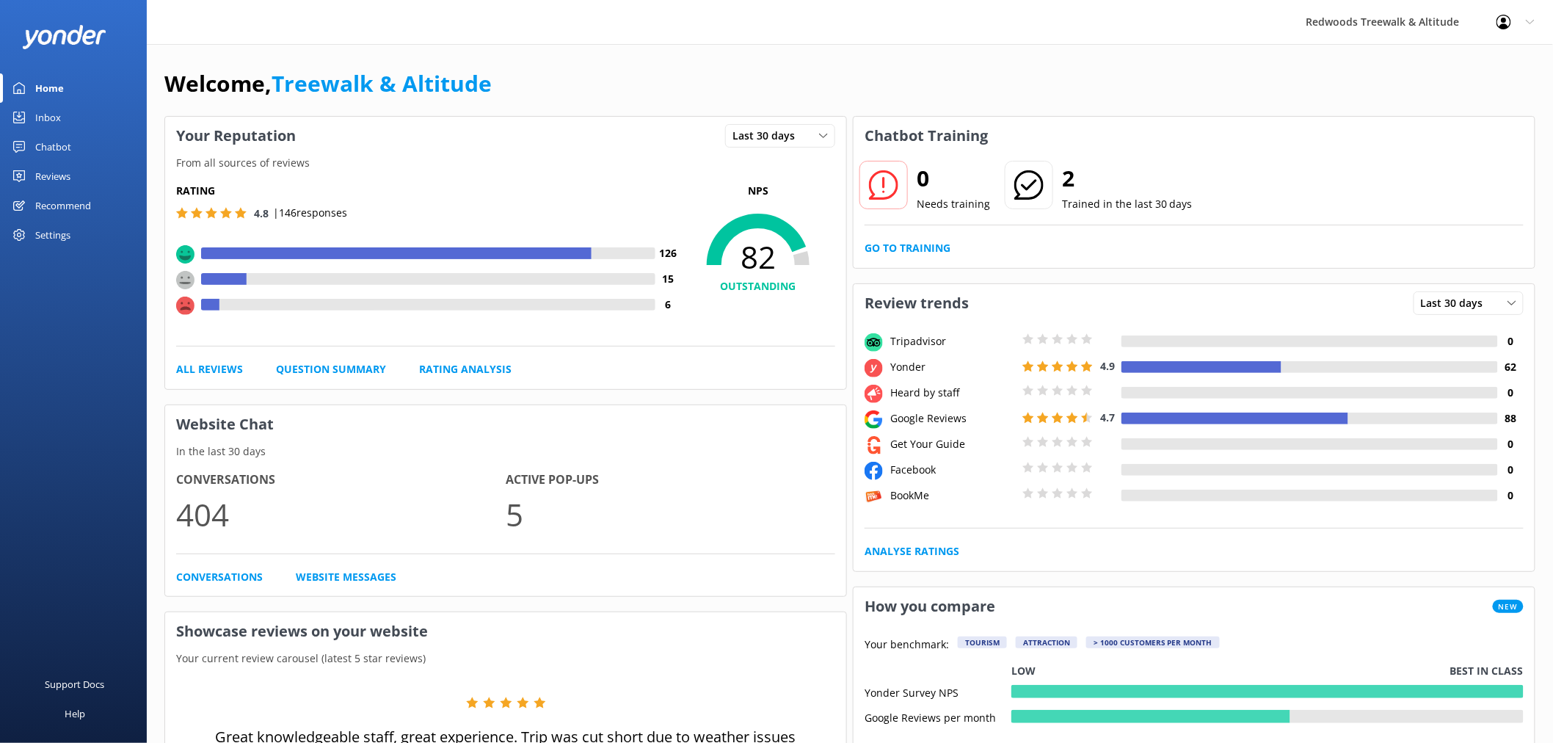
click at [41, 159] on div "Chatbot" at bounding box center [53, 146] width 36 height 29
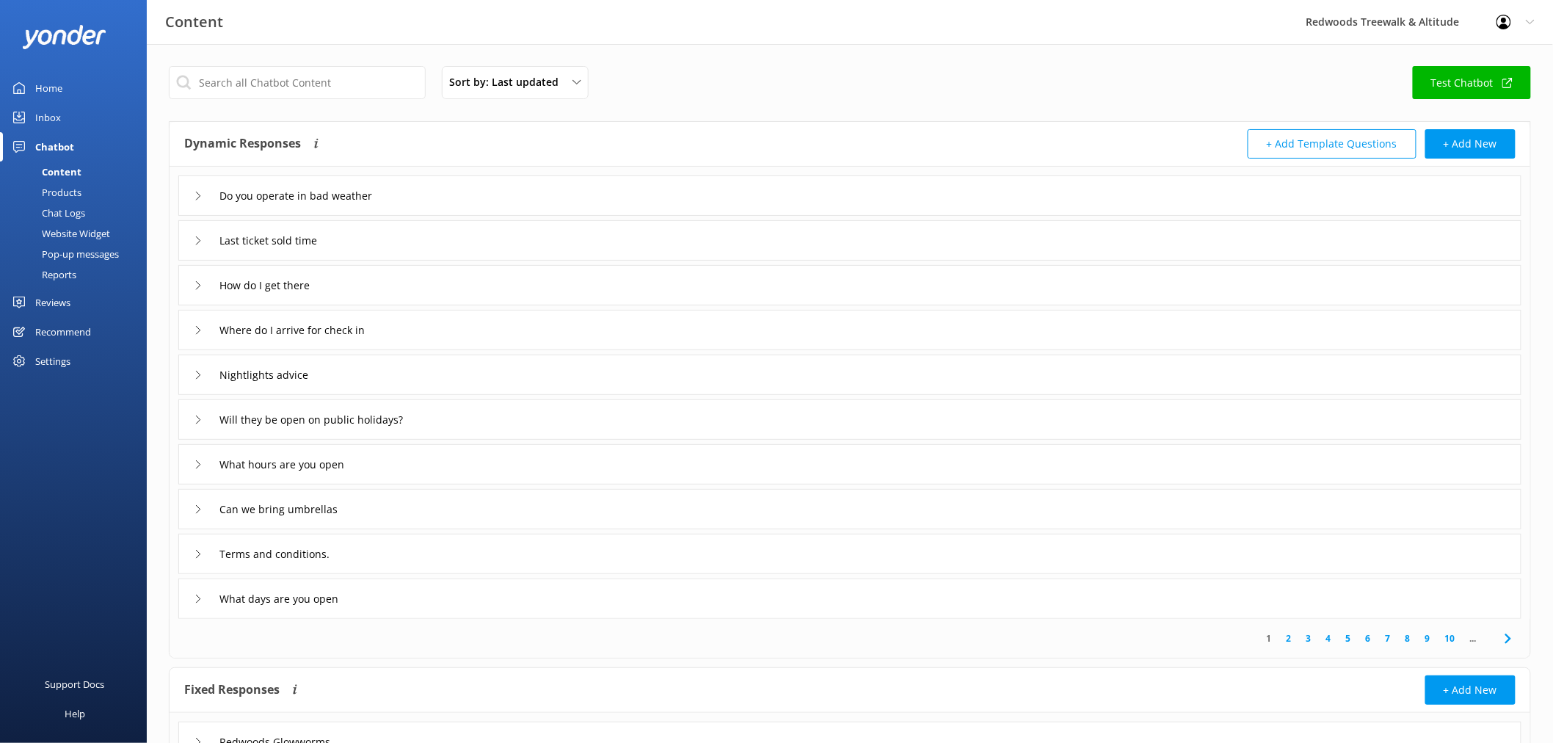
click at [72, 117] on link "Inbox" at bounding box center [73, 117] width 147 height 29
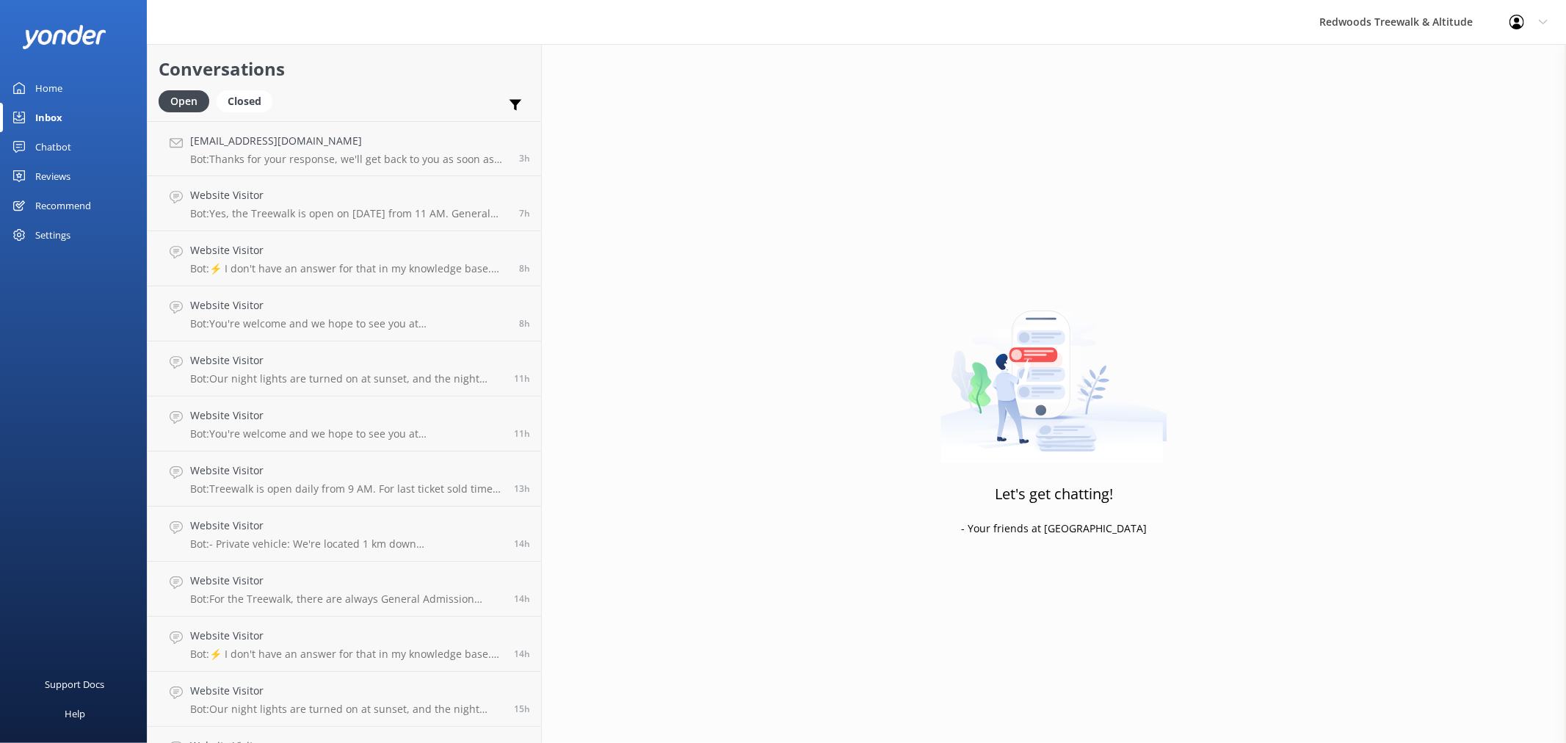
click at [68, 178] on div "Reviews" at bounding box center [52, 175] width 35 height 29
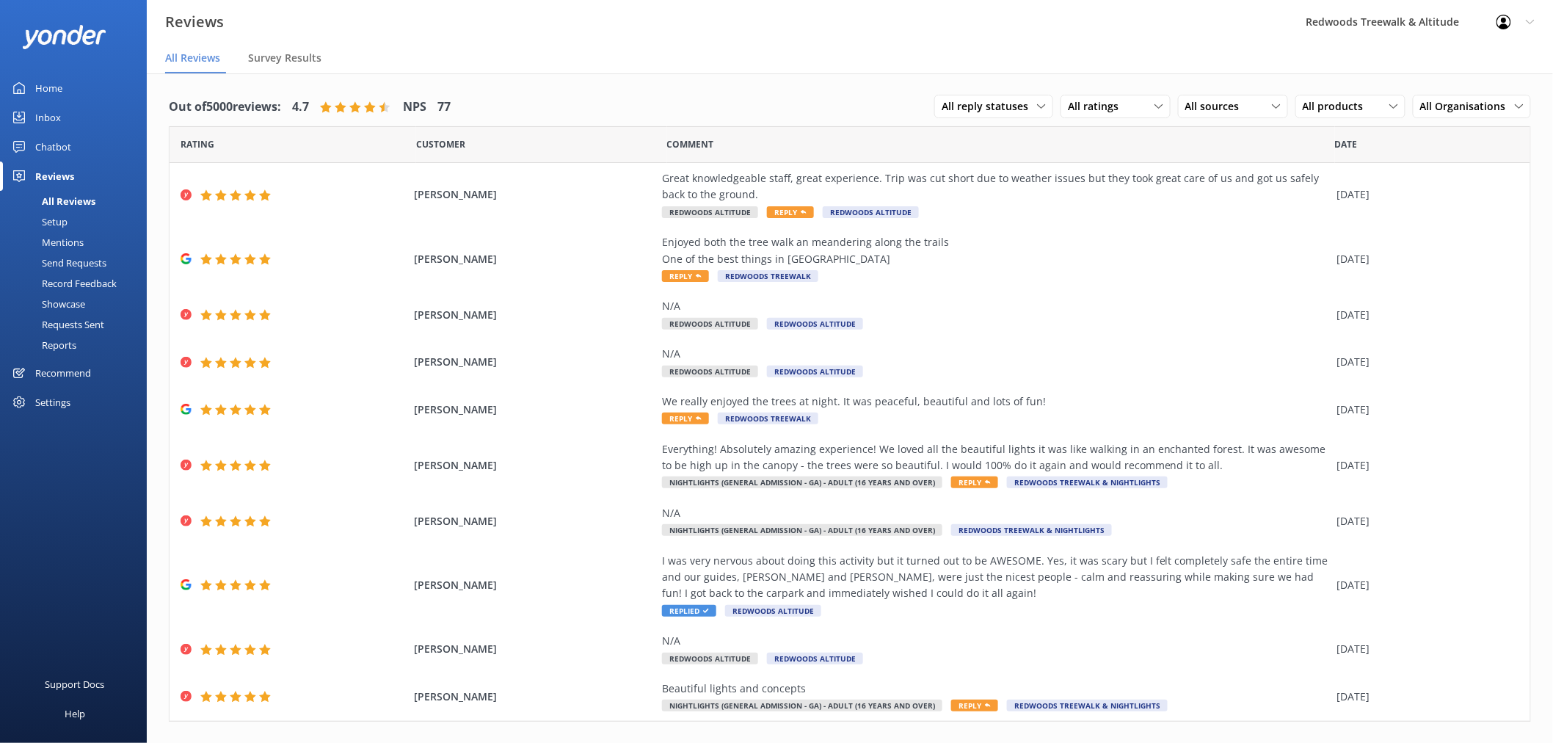
click at [67, 126] on link "Inbox" at bounding box center [73, 117] width 147 height 29
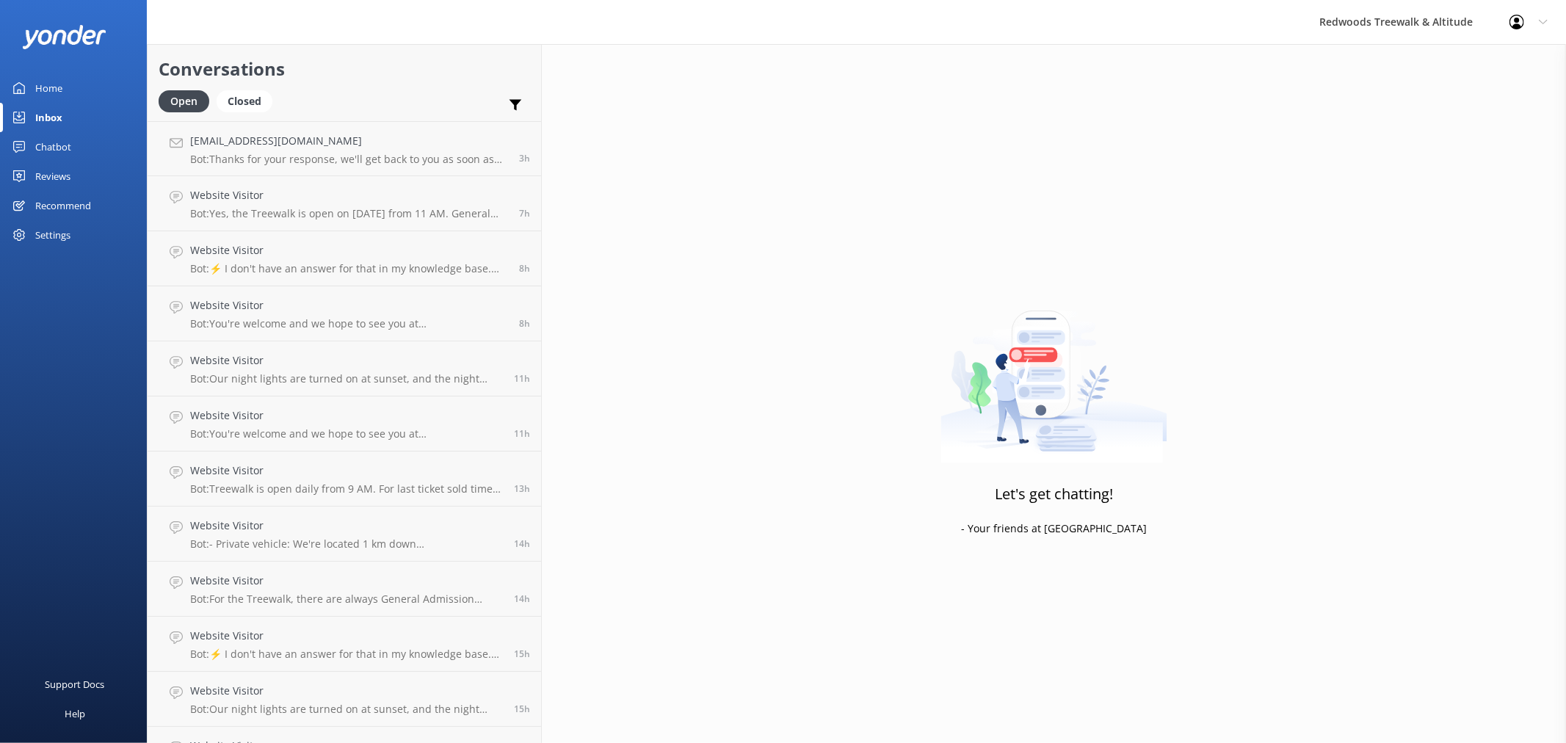
click at [63, 177] on div "Reviews" at bounding box center [52, 175] width 35 height 29
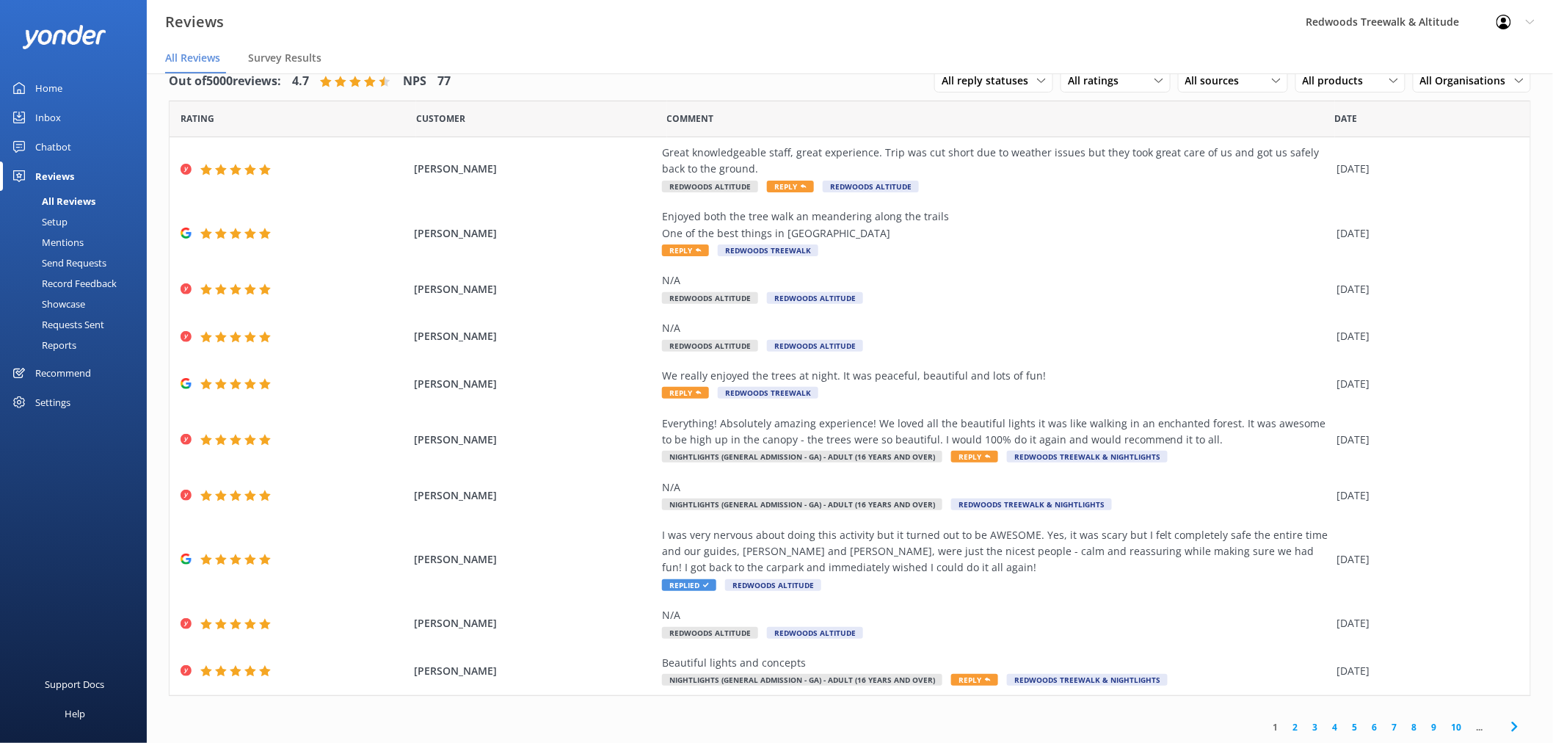
click at [1286, 724] on link "2" at bounding box center [1296, 727] width 20 height 14
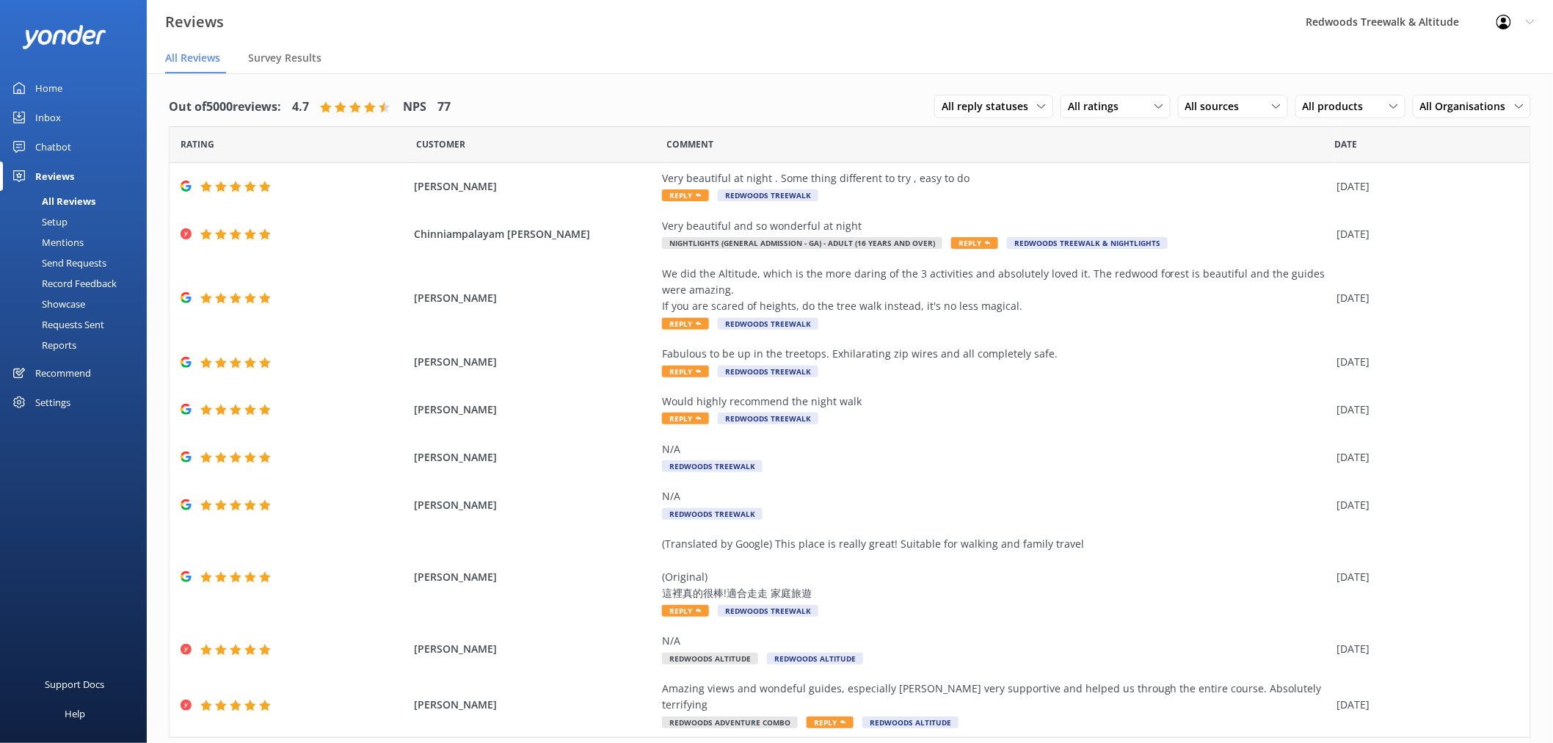
click at [91, 75] on link "Home" at bounding box center [73, 87] width 147 height 29
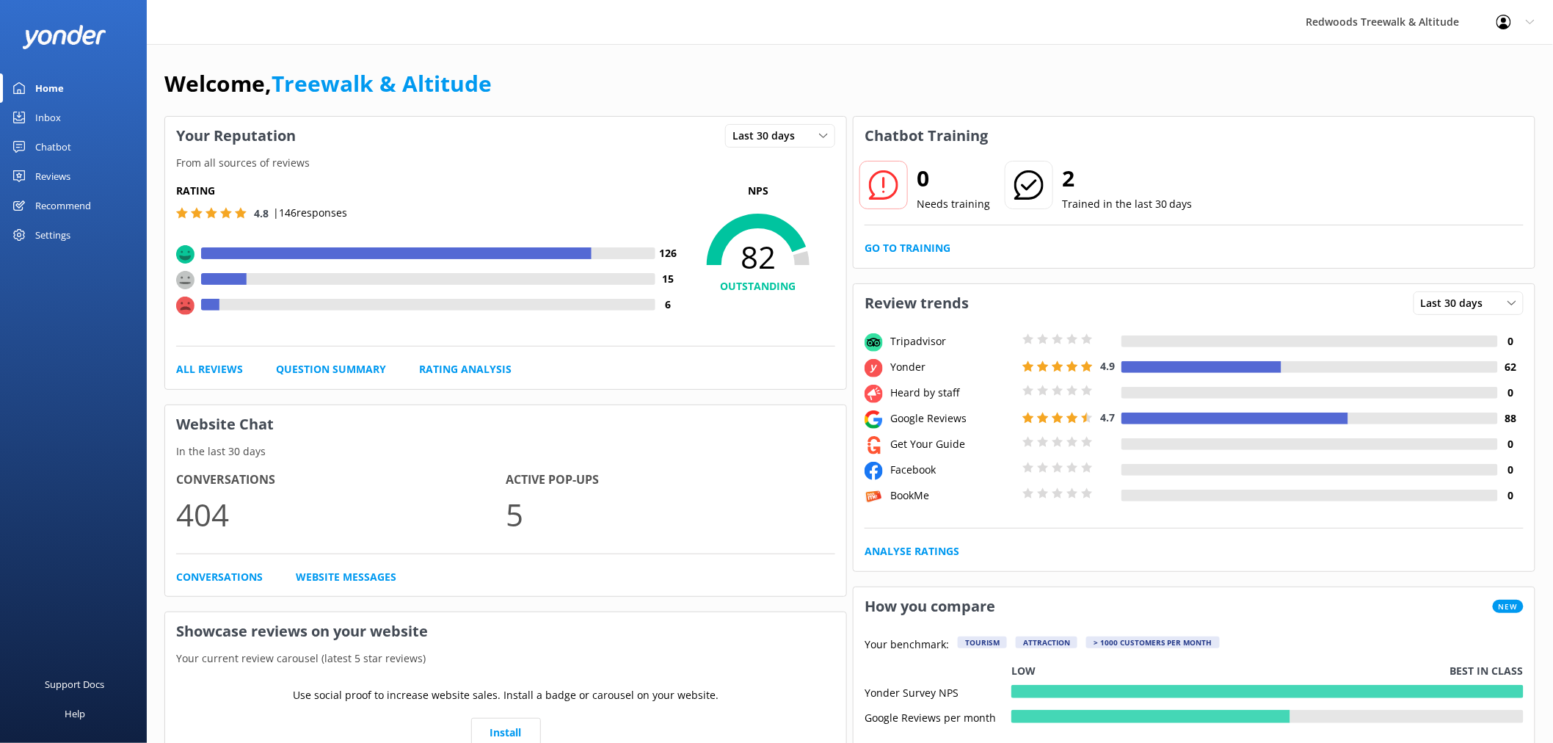
click at [69, 178] on div "Reviews" at bounding box center [52, 175] width 35 height 29
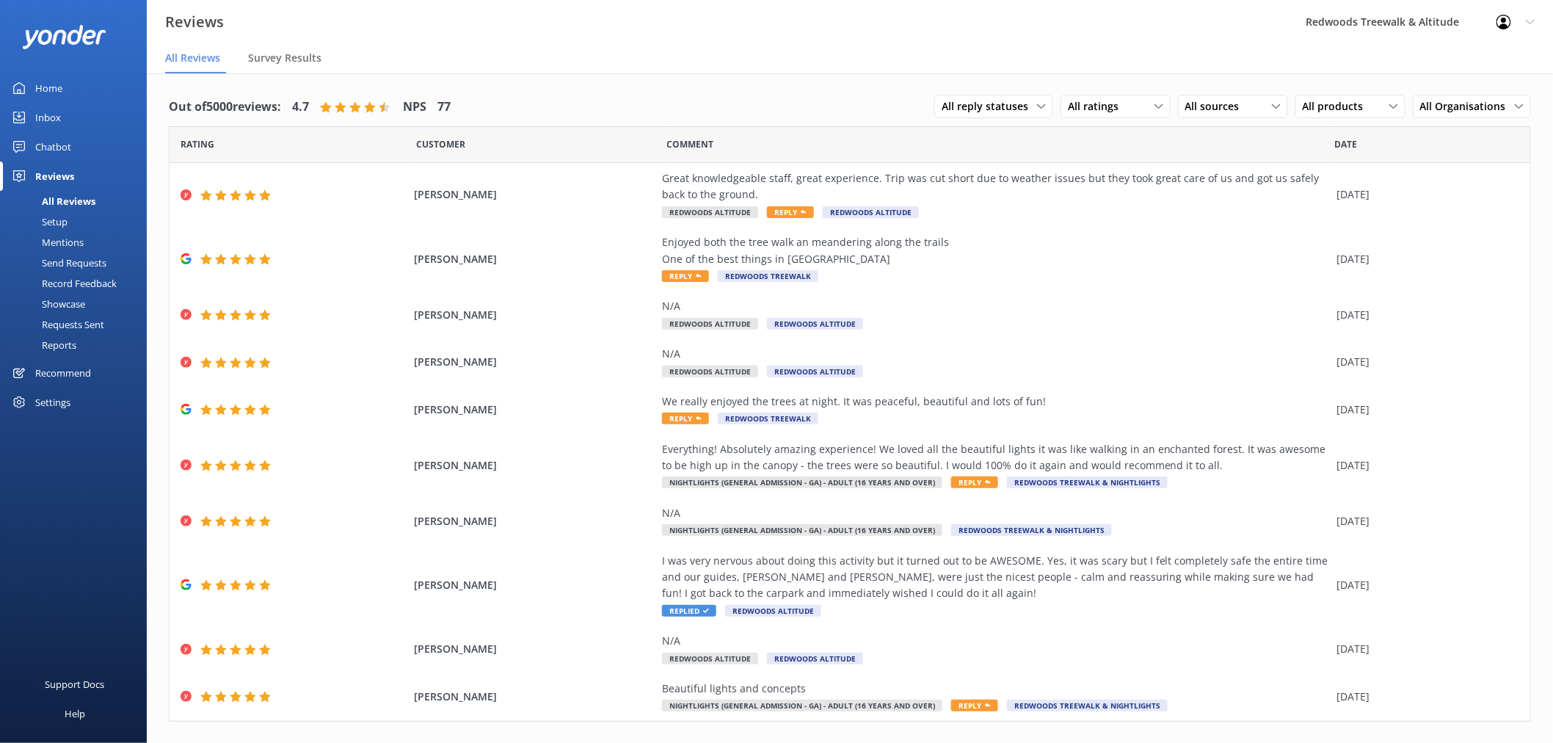
click at [69, 84] on link "Home" at bounding box center [73, 87] width 147 height 29
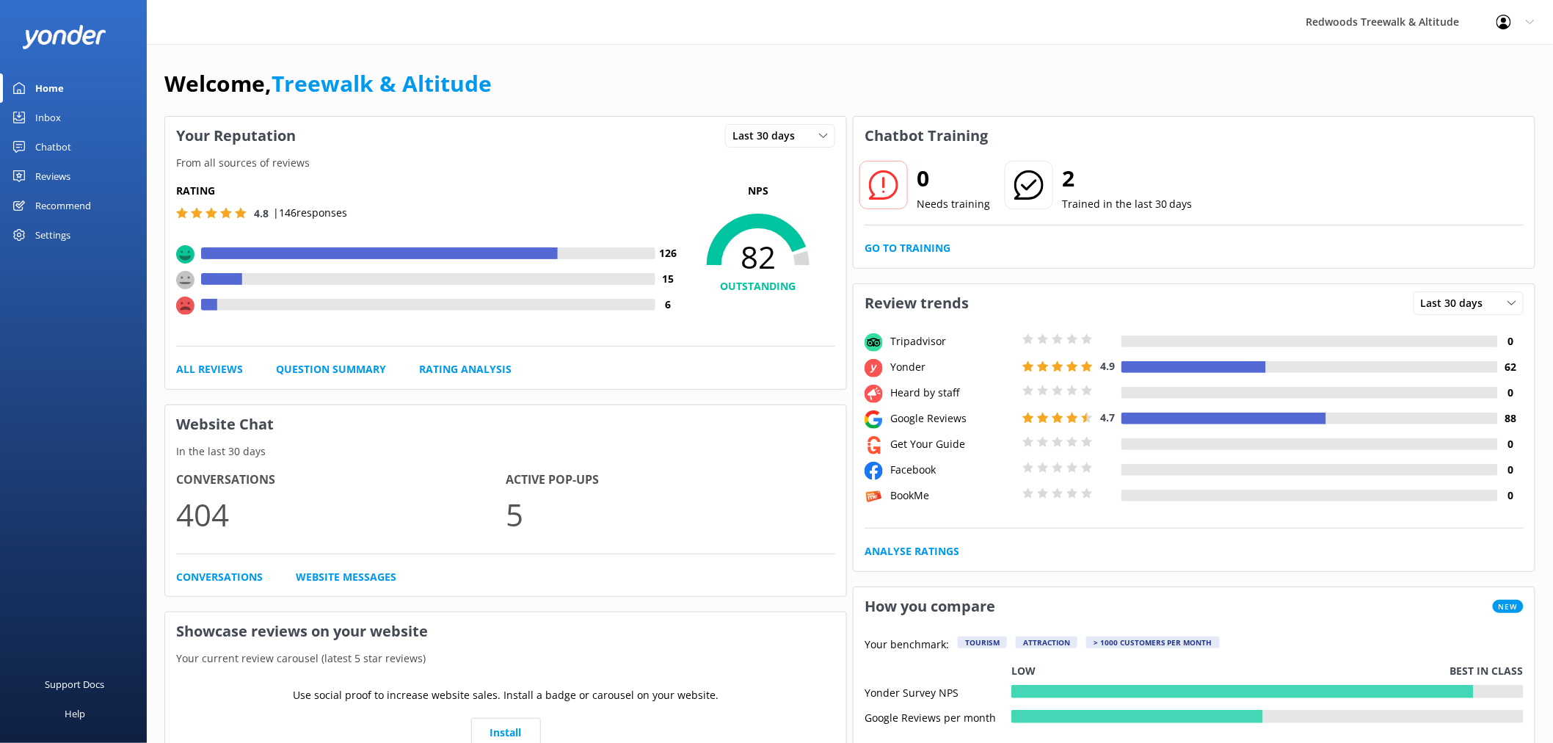
click at [73, 176] on link "Reviews" at bounding box center [73, 175] width 147 height 29
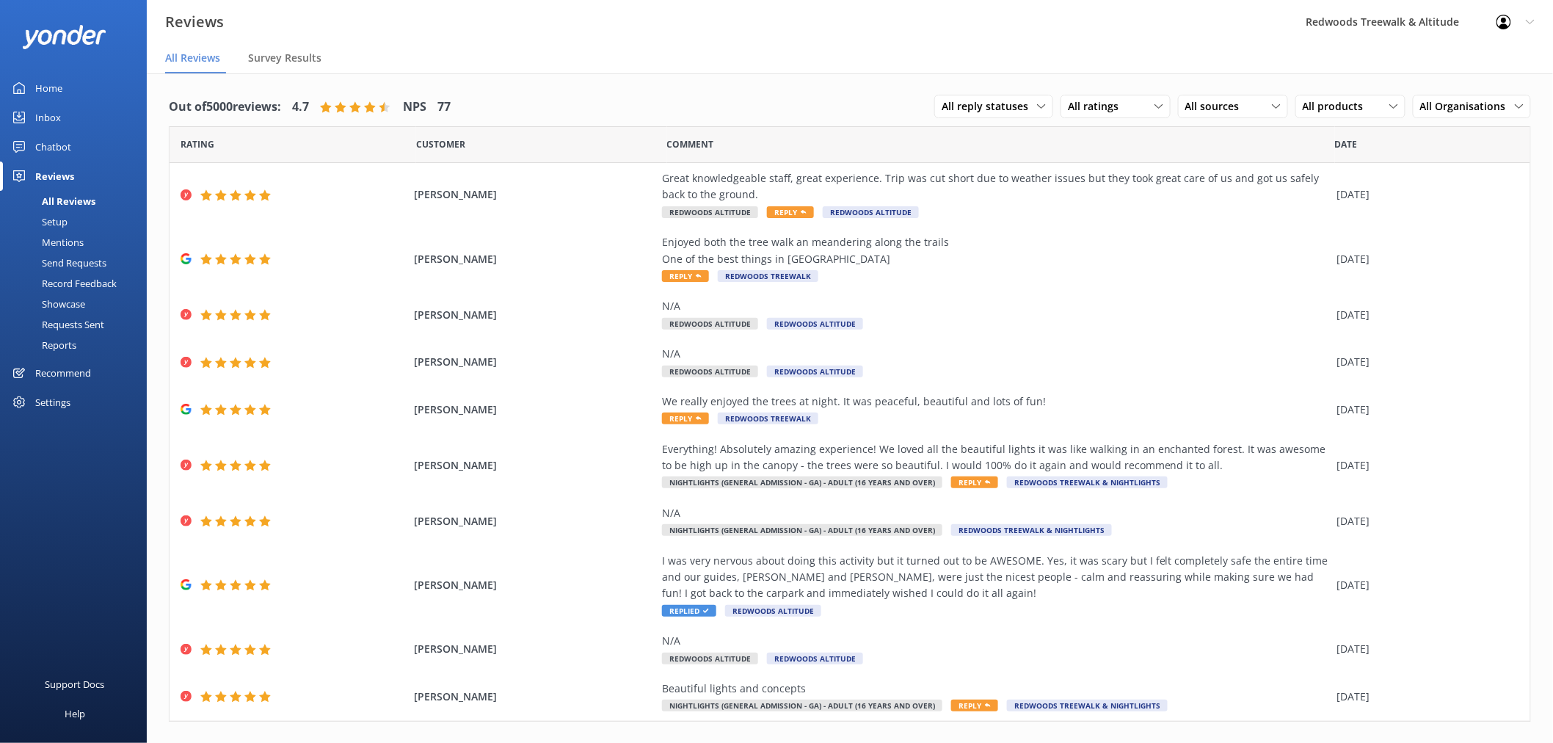
click at [82, 116] on link "Inbox" at bounding box center [73, 117] width 147 height 29
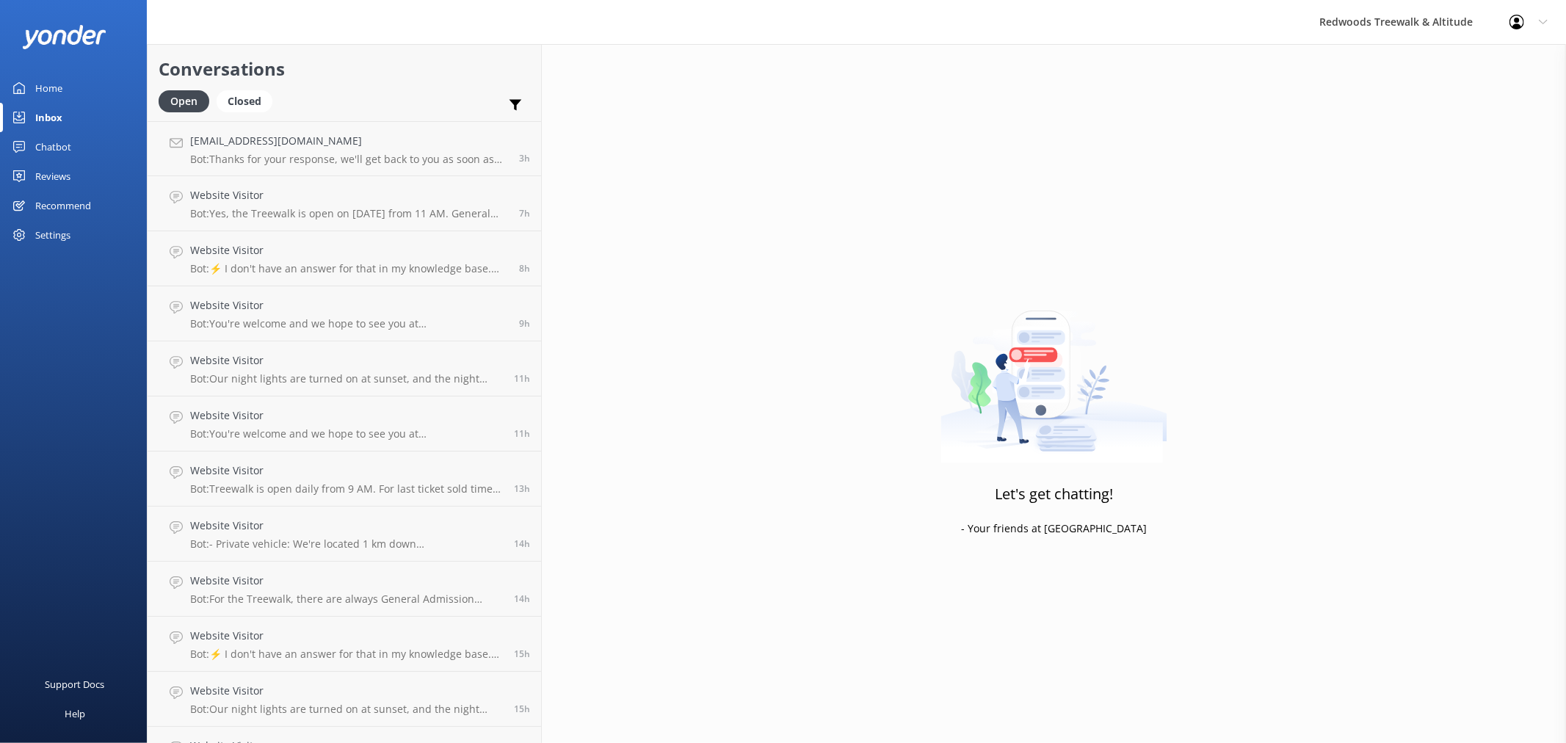
click at [79, 87] on link "Home" at bounding box center [73, 87] width 147 height 29
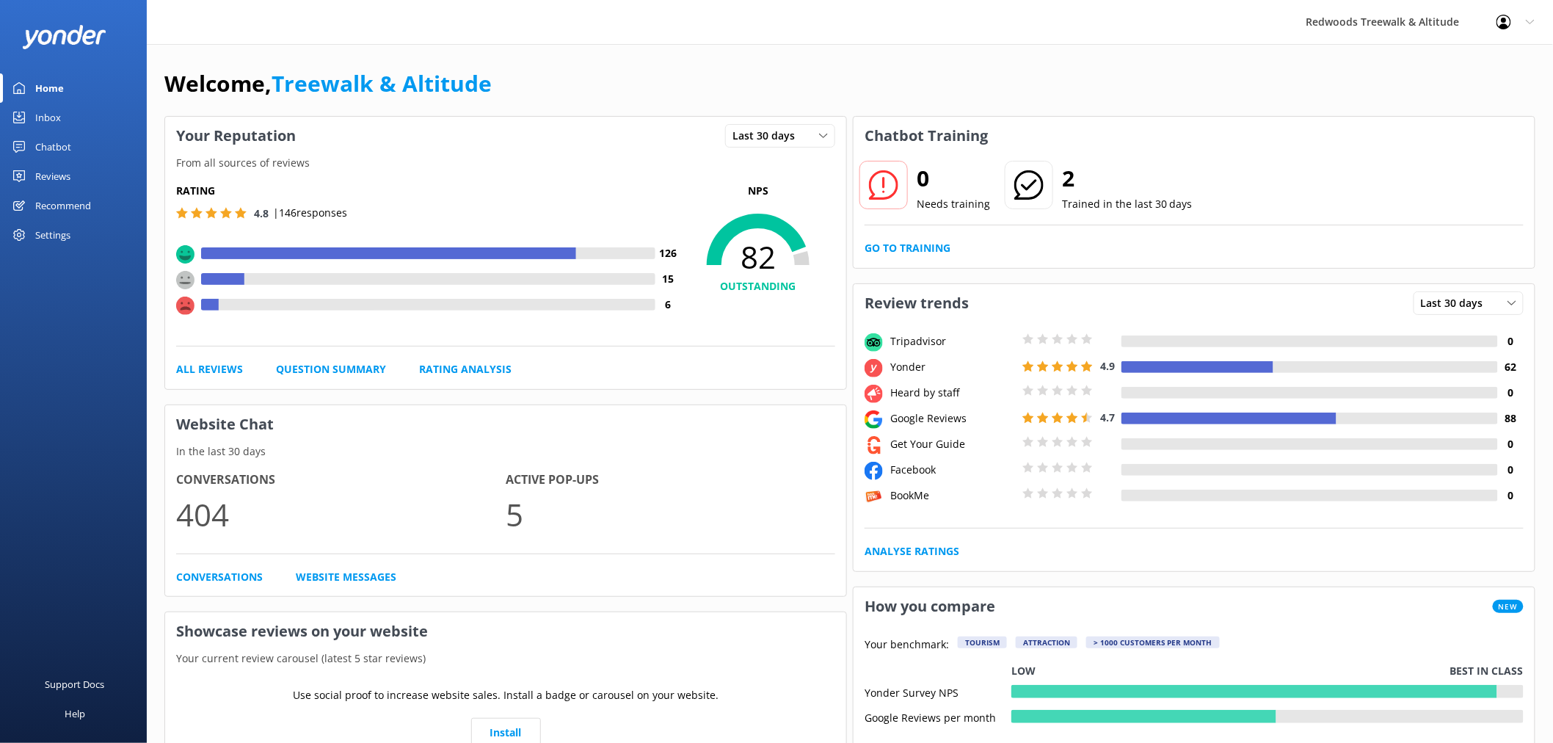
click at [79, 173] on link "Reviews" at bounding box center [73, 175] width 147 height 29
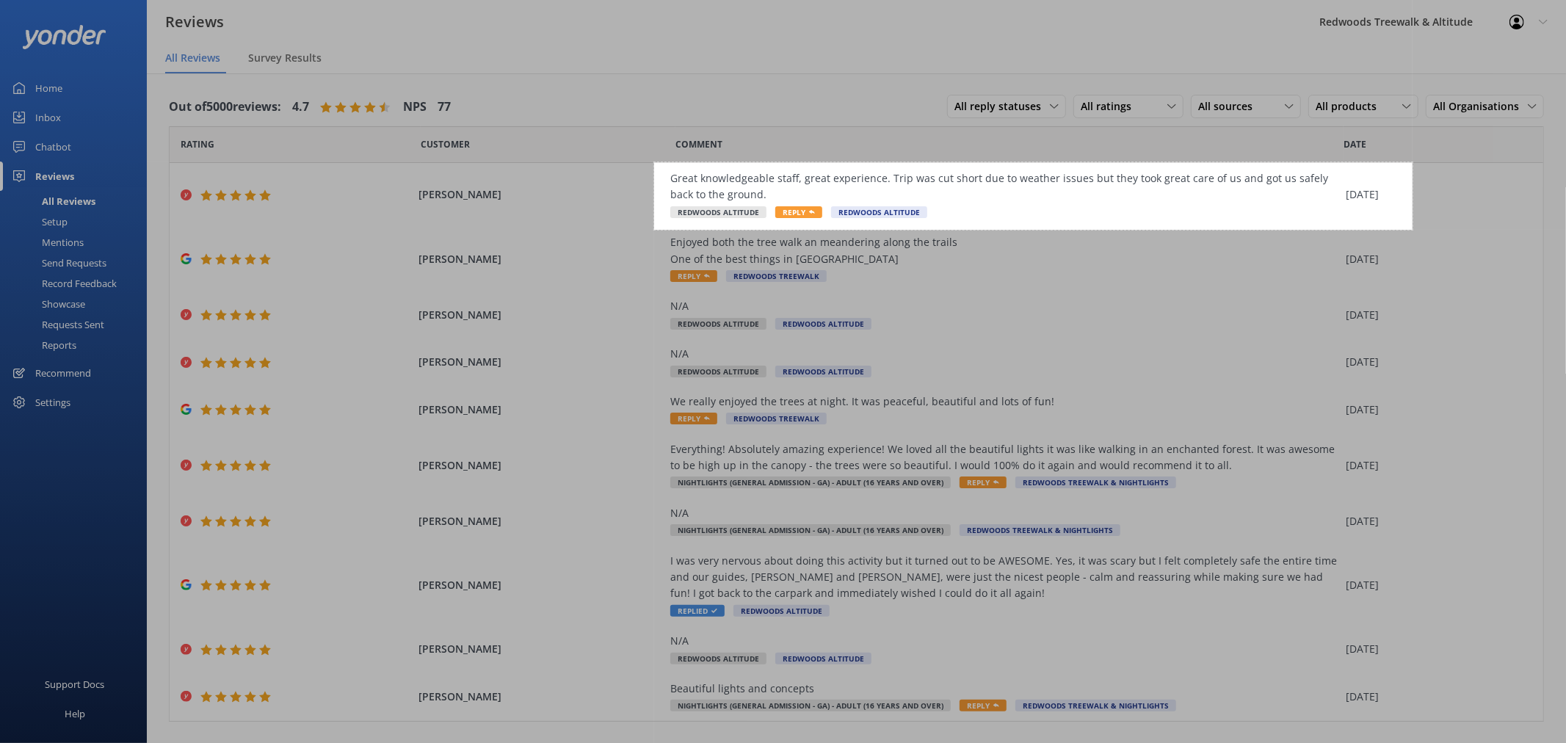
drag, startPoint x: 654, startPoint y: 162, endPoint x: 1412, endPoint y: 230, distance: 761.3
click at [1412, 230] on div "1033 X 92" at bounding box center [783, 386] width 1566 height 772
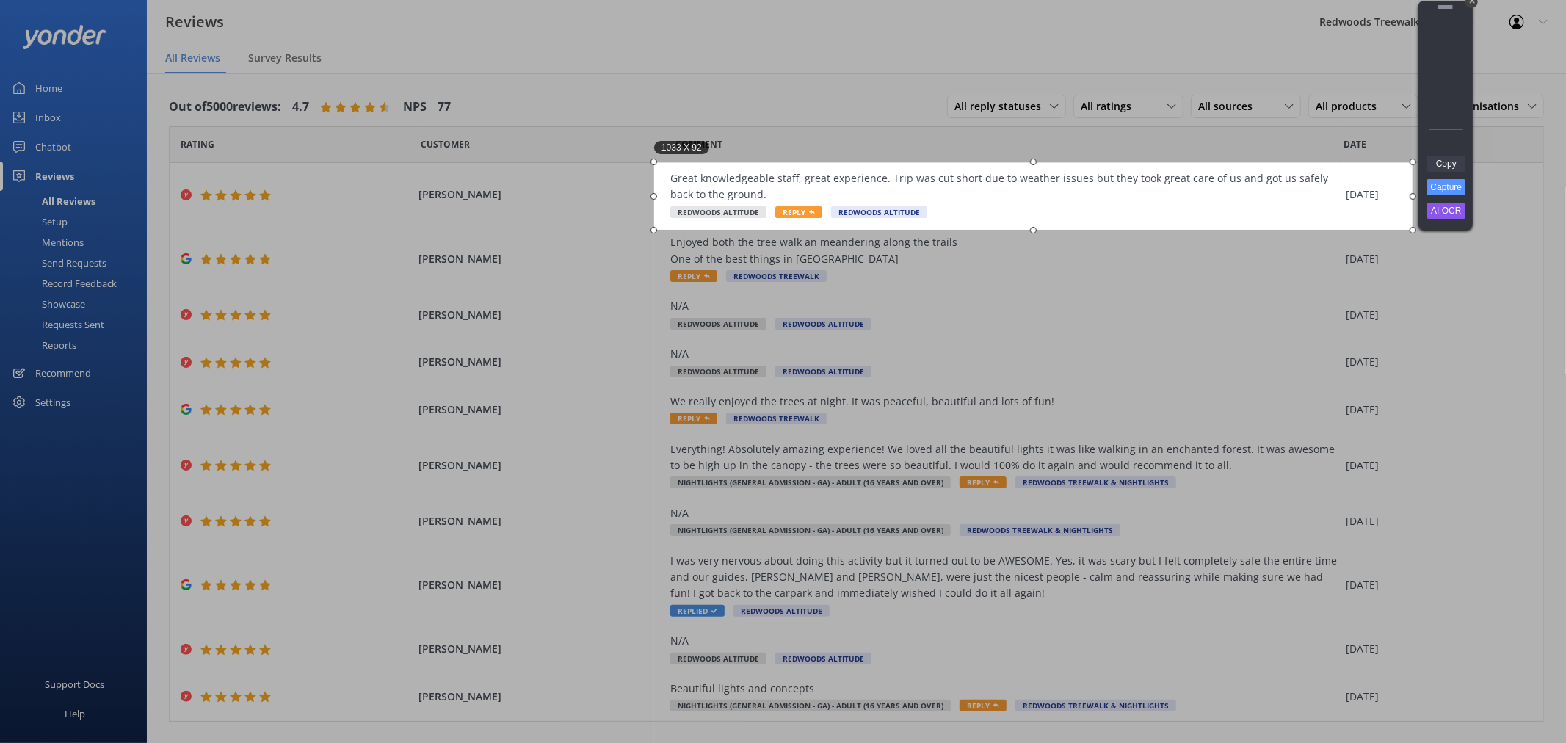
click at [1442, 167] on link "Copy" at bounding box center [1446, 164] width 38 height 16
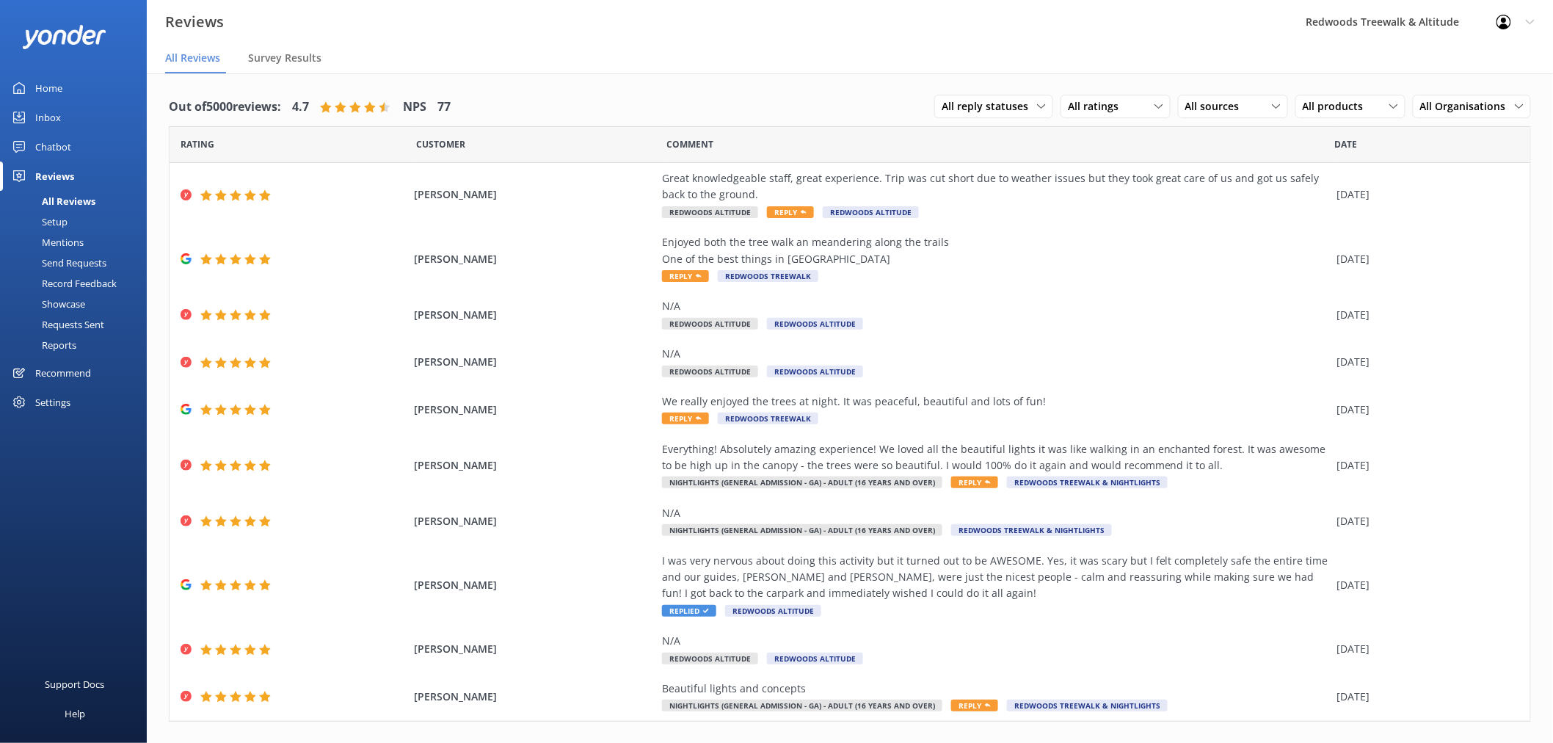
click at [60, 120] on link "Inbox" at bounding box center [73, 117] width 147 height 29
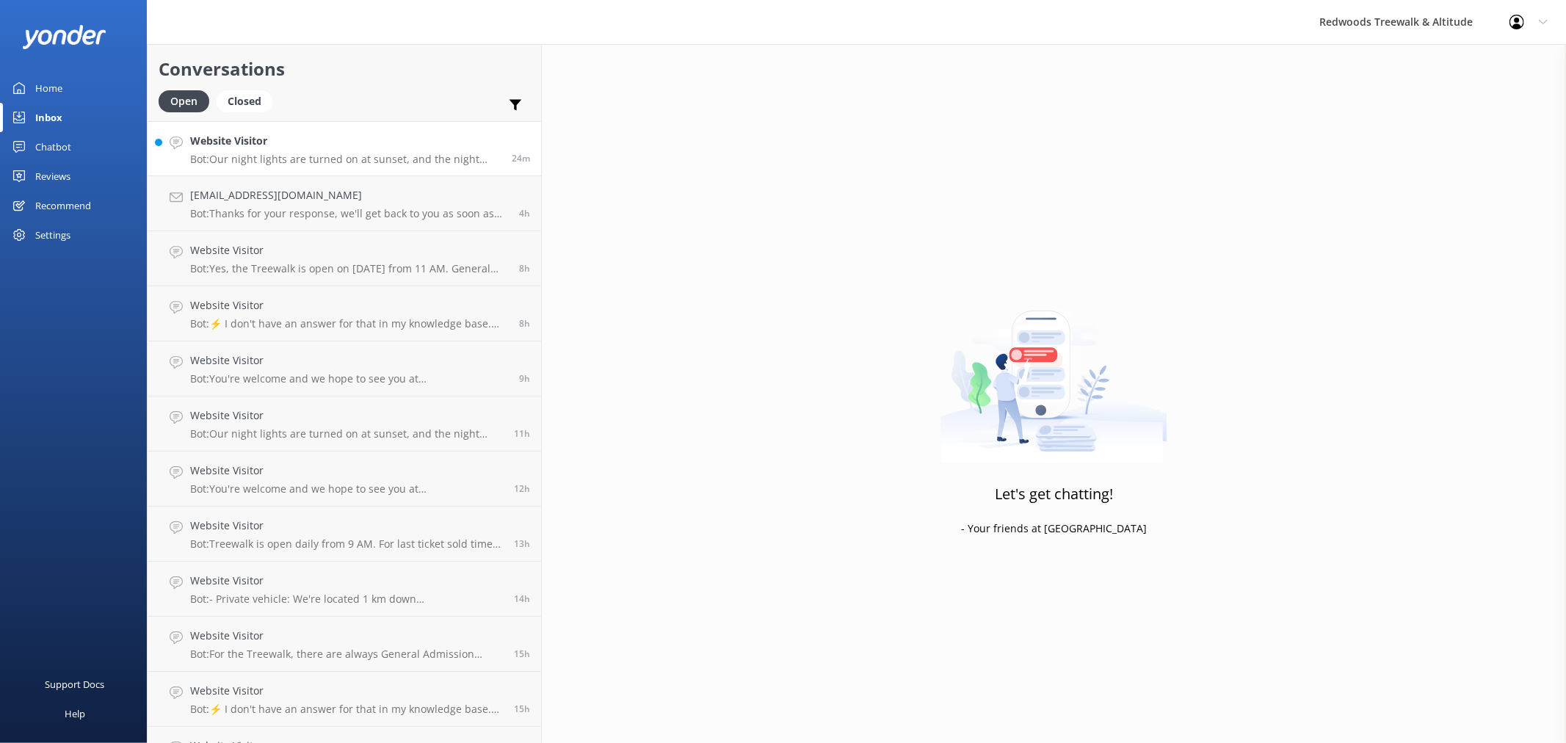
click at [302, 145] on h4 "Website Visitor" at bounding box center [345, 141] width 311 height 16
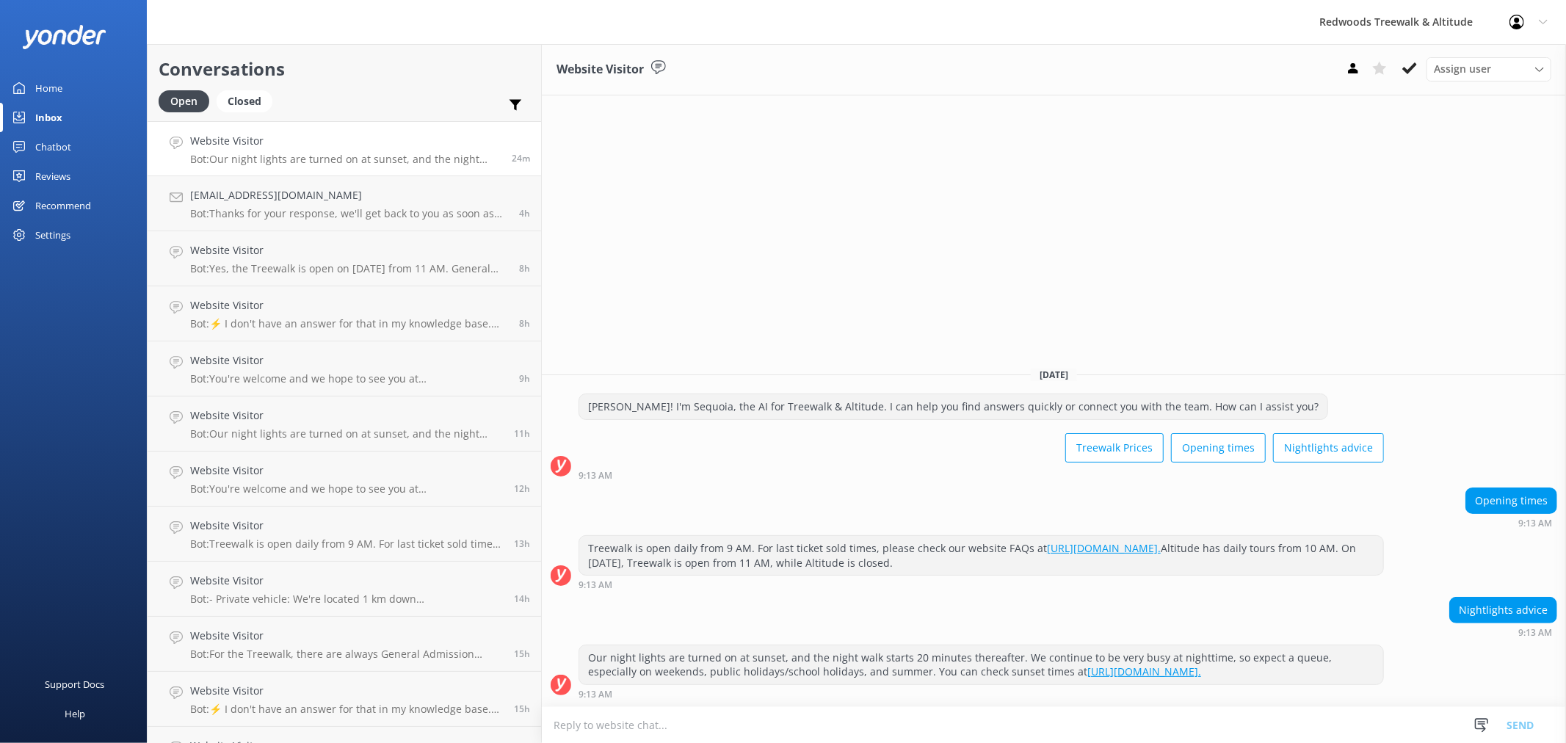
click at [59, 89] on div "Home" at bounding box center [48, 87] width 27 height 29
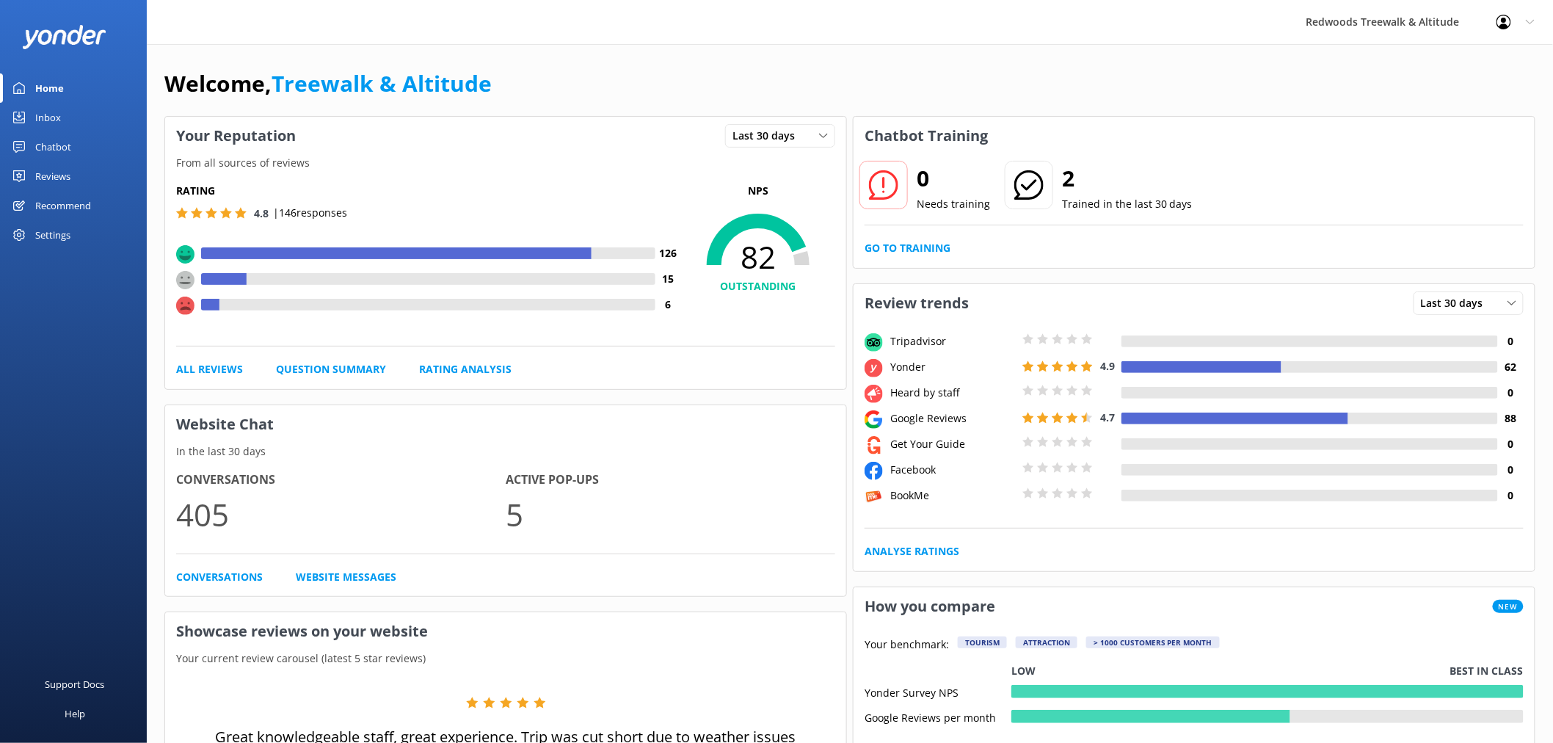
click at [52, 194] on div "Recommend" at bounding box center [63, 205] width 56 height 29
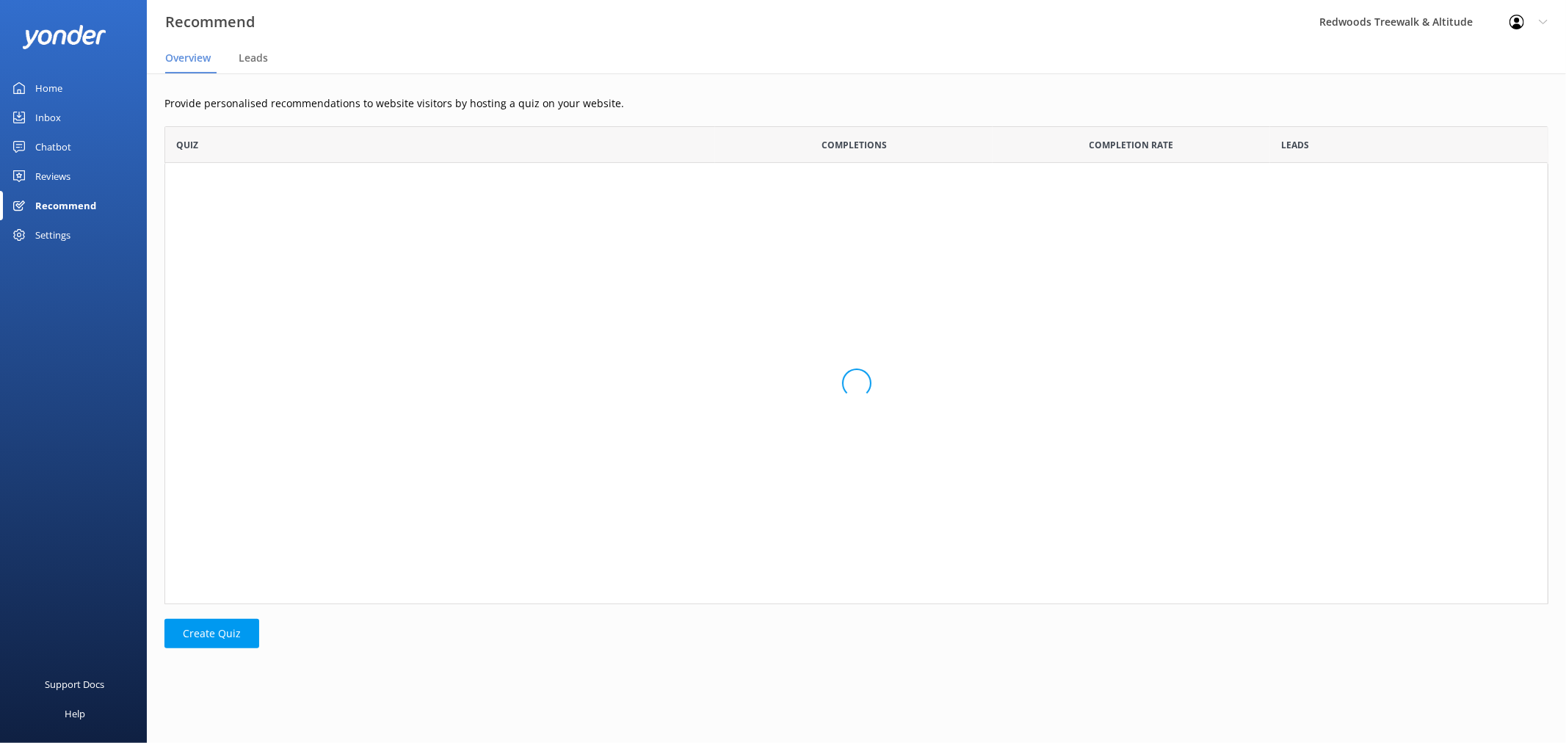
scroll to position [465, 1371]
click at [54, 164] on div "Reviews" at bounding box center [52, 175] width 35 height 29
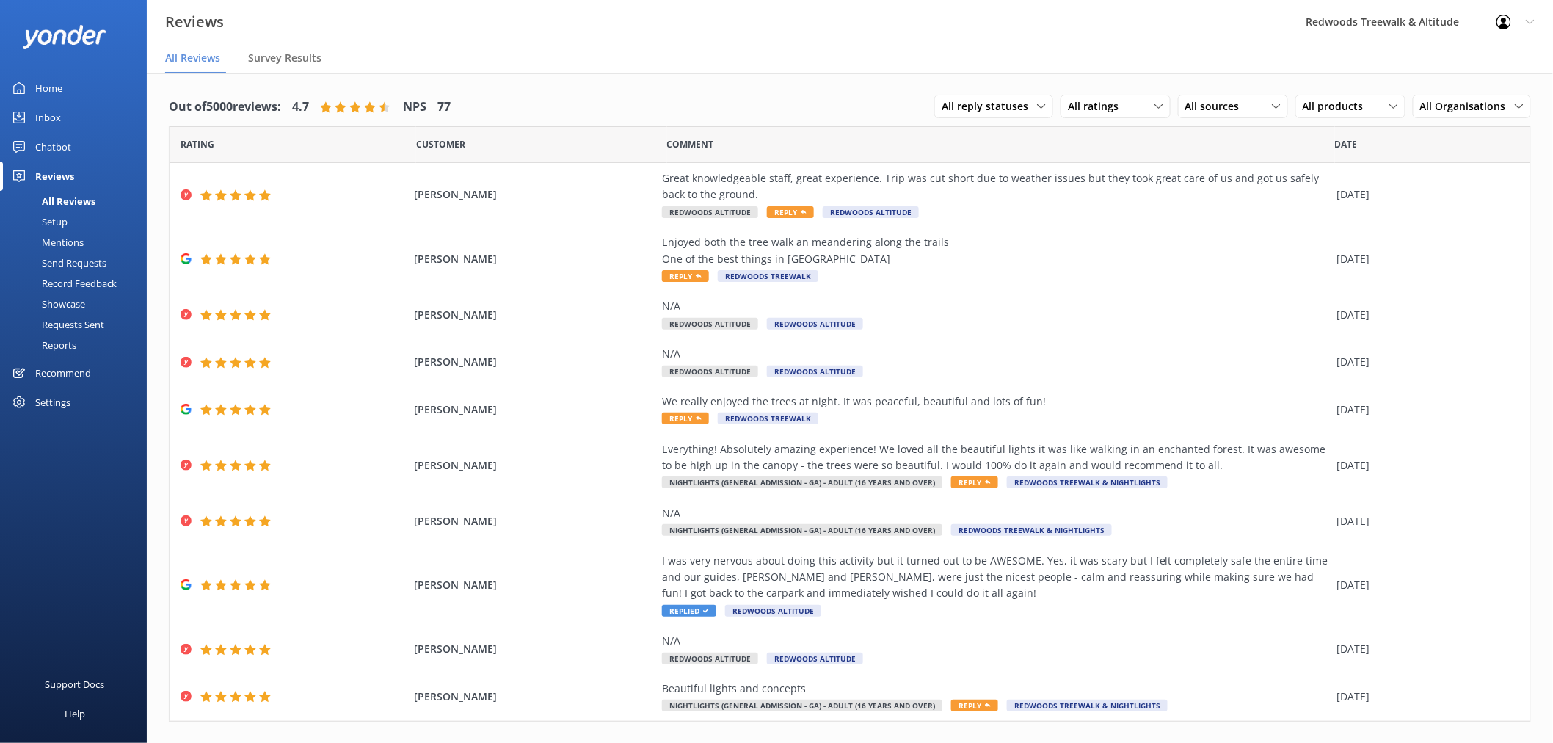
click at [72, 126] on link "Inbox" at bounding box center [73, 117] width 147 height 29
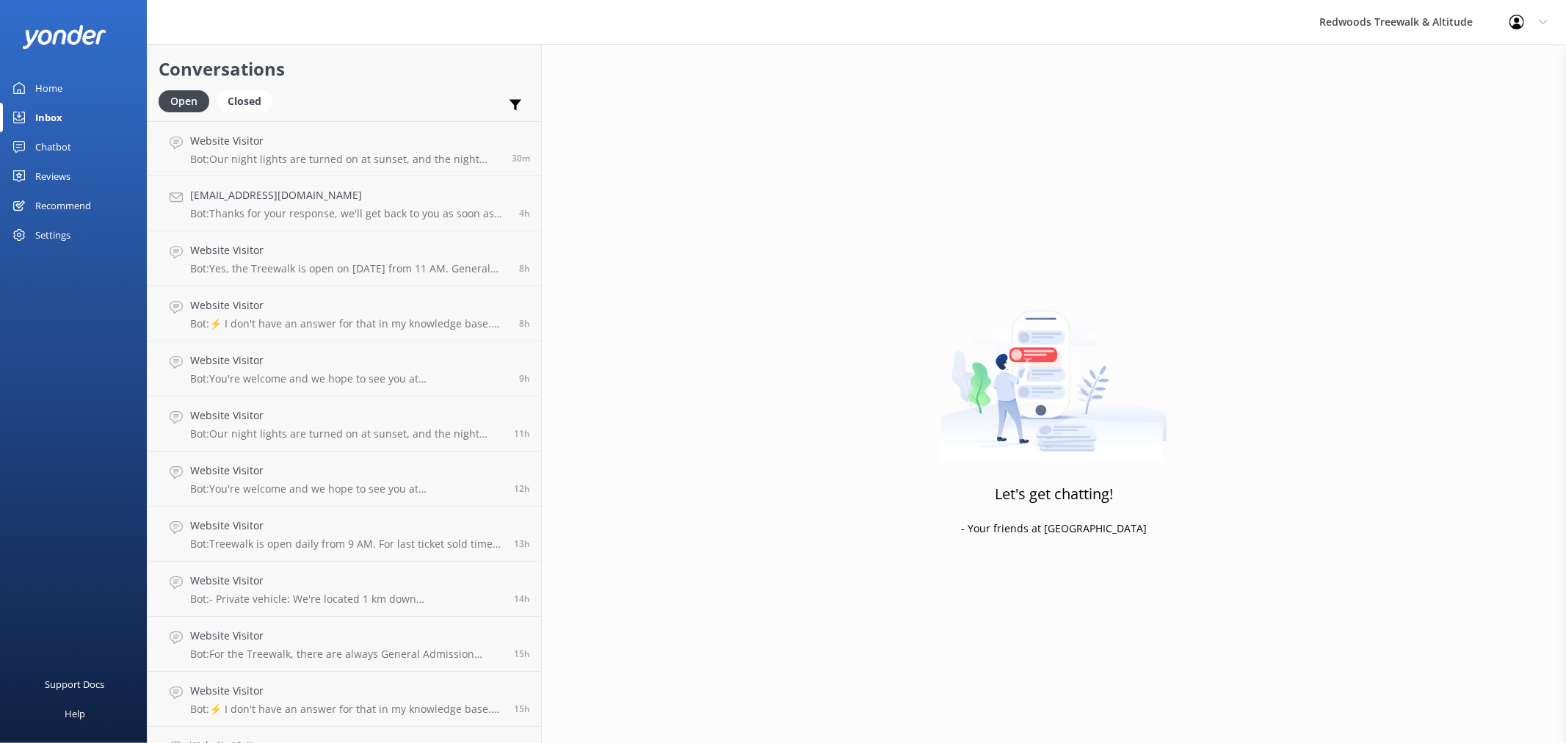
drag, startPoint x: 53, startPoint y: 79, endPoint x: 57, endPoint y: 114, distance: 35.5
click at [53, 79] on div "Home" at bounding box center [48, 87] width 27 height 29
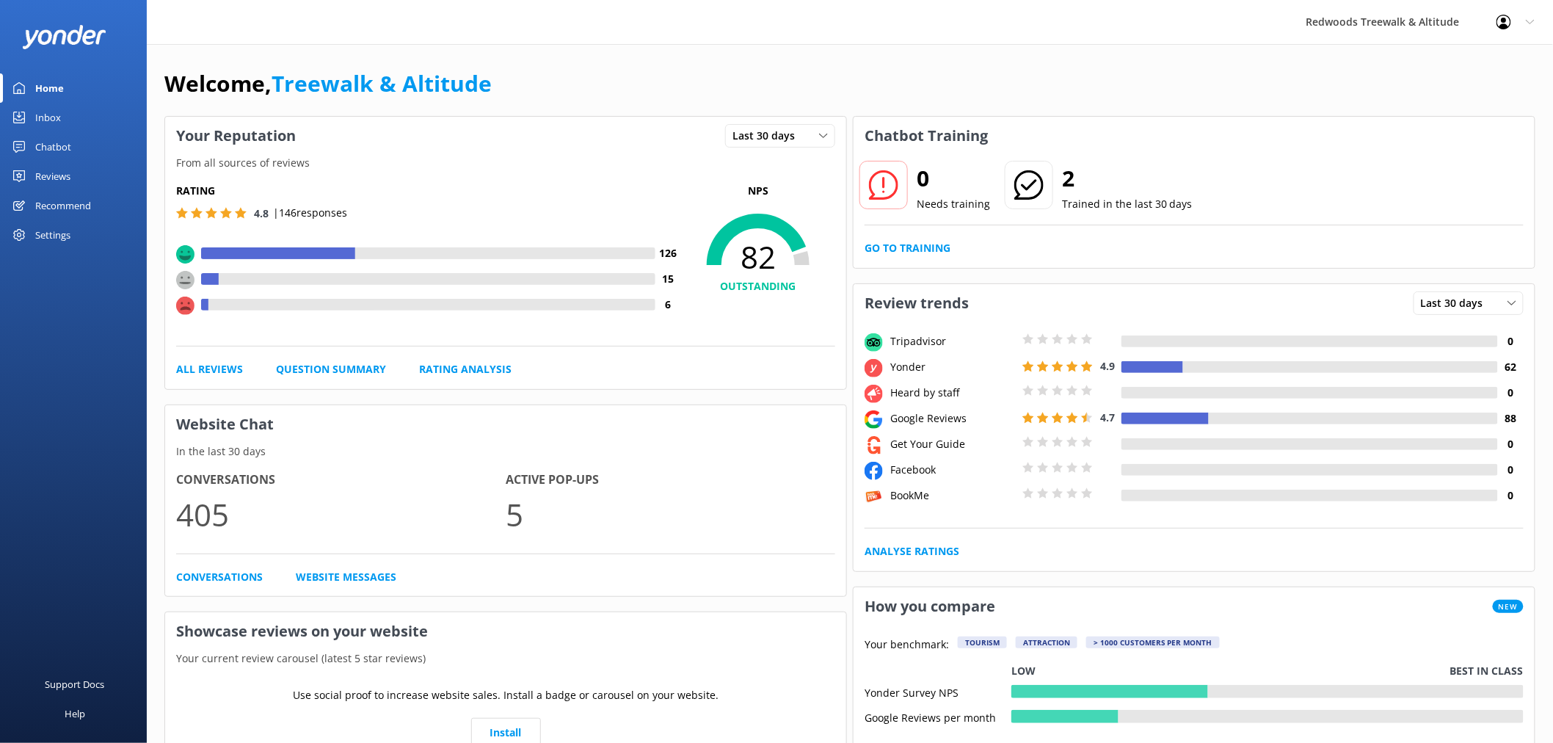
click at [61, 109] on link "Inbox" at bounding box center [73, 117] width 147 height 29
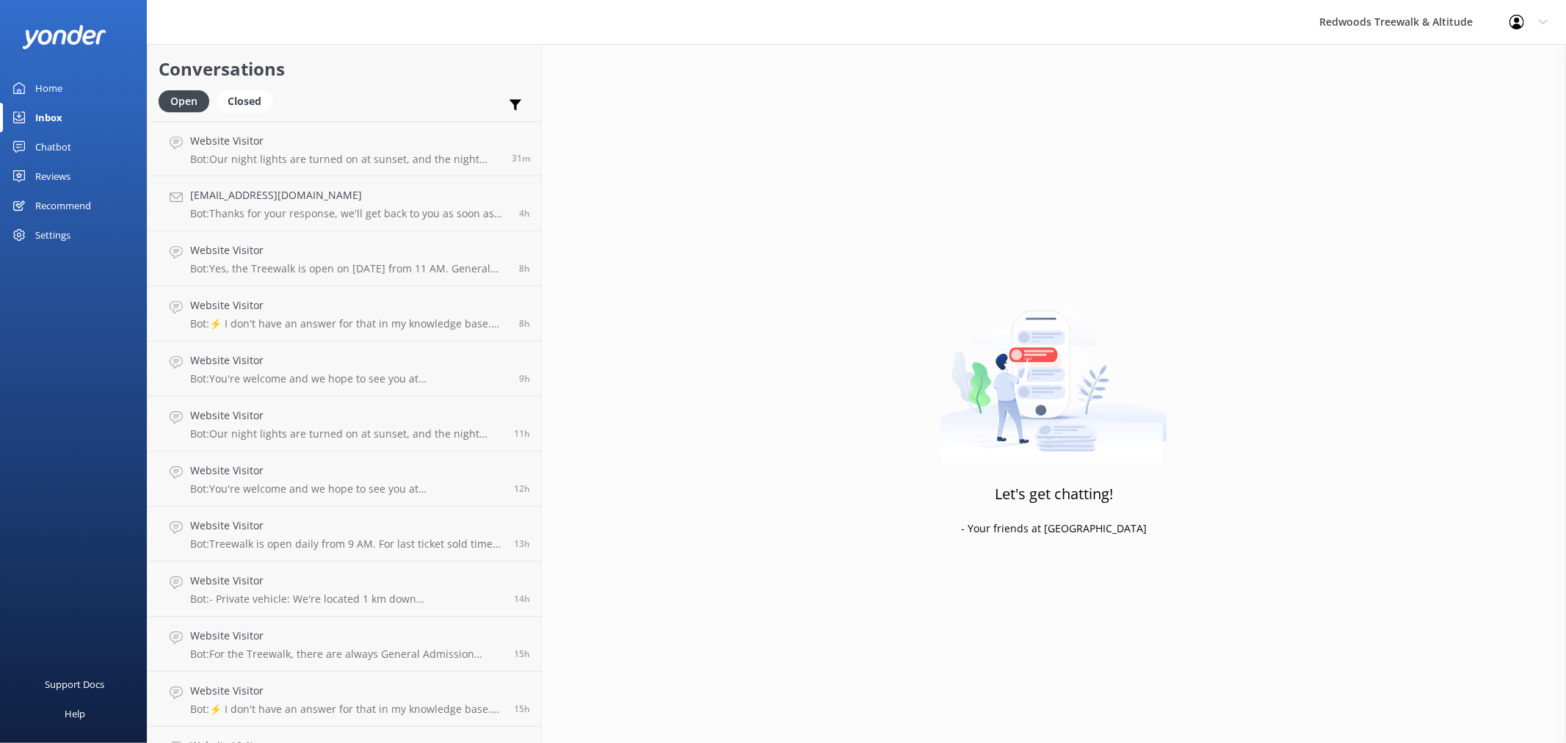
click at [90, 92] on link "Home" at bounding box center [73, 87] width 147 height 29
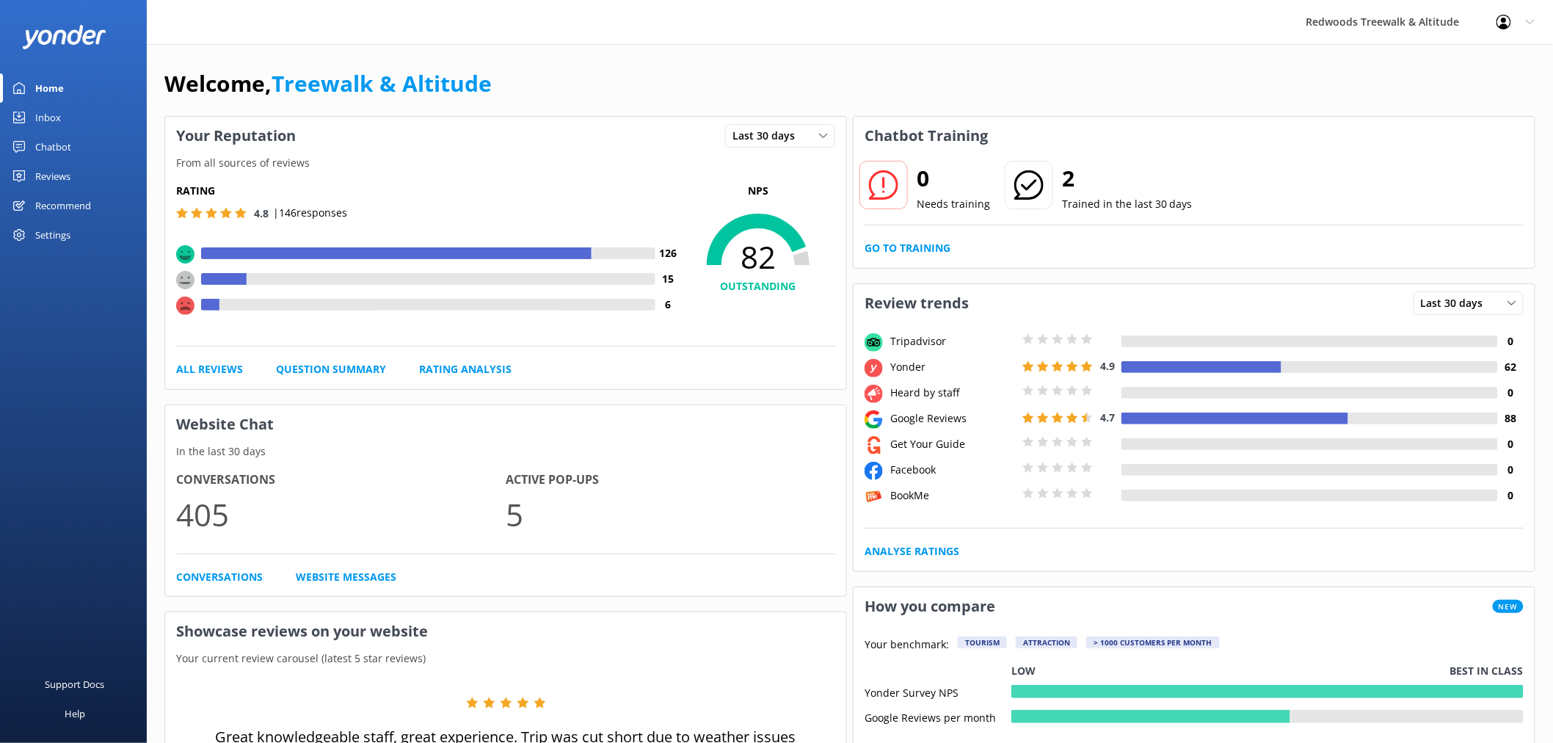
click at [79, 167] on link "Reviews" at bounding box center [73, 175] width 147 height 29
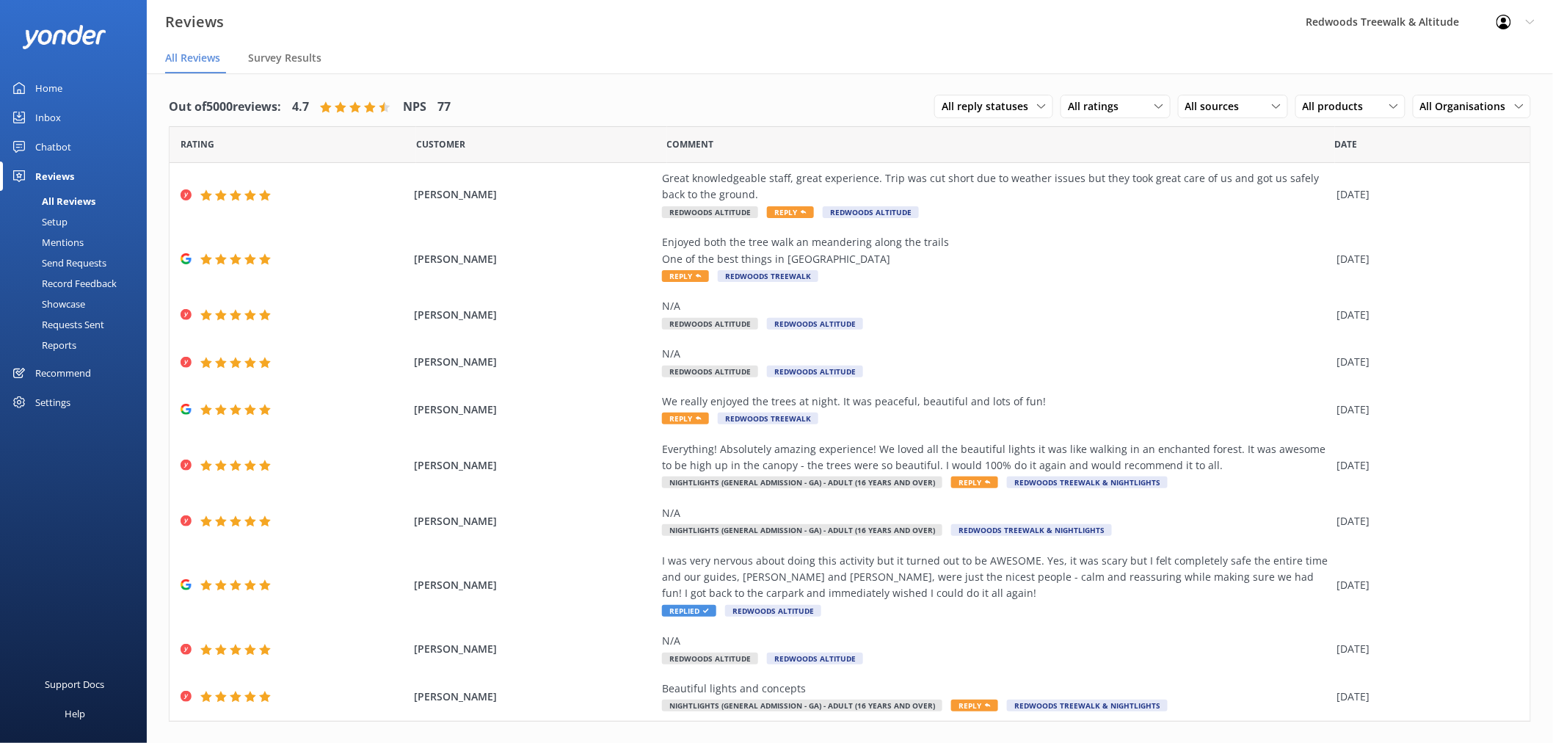
click at [84, 115] on link "Inbox" at bounding box center [73, 117] width 147 height 29
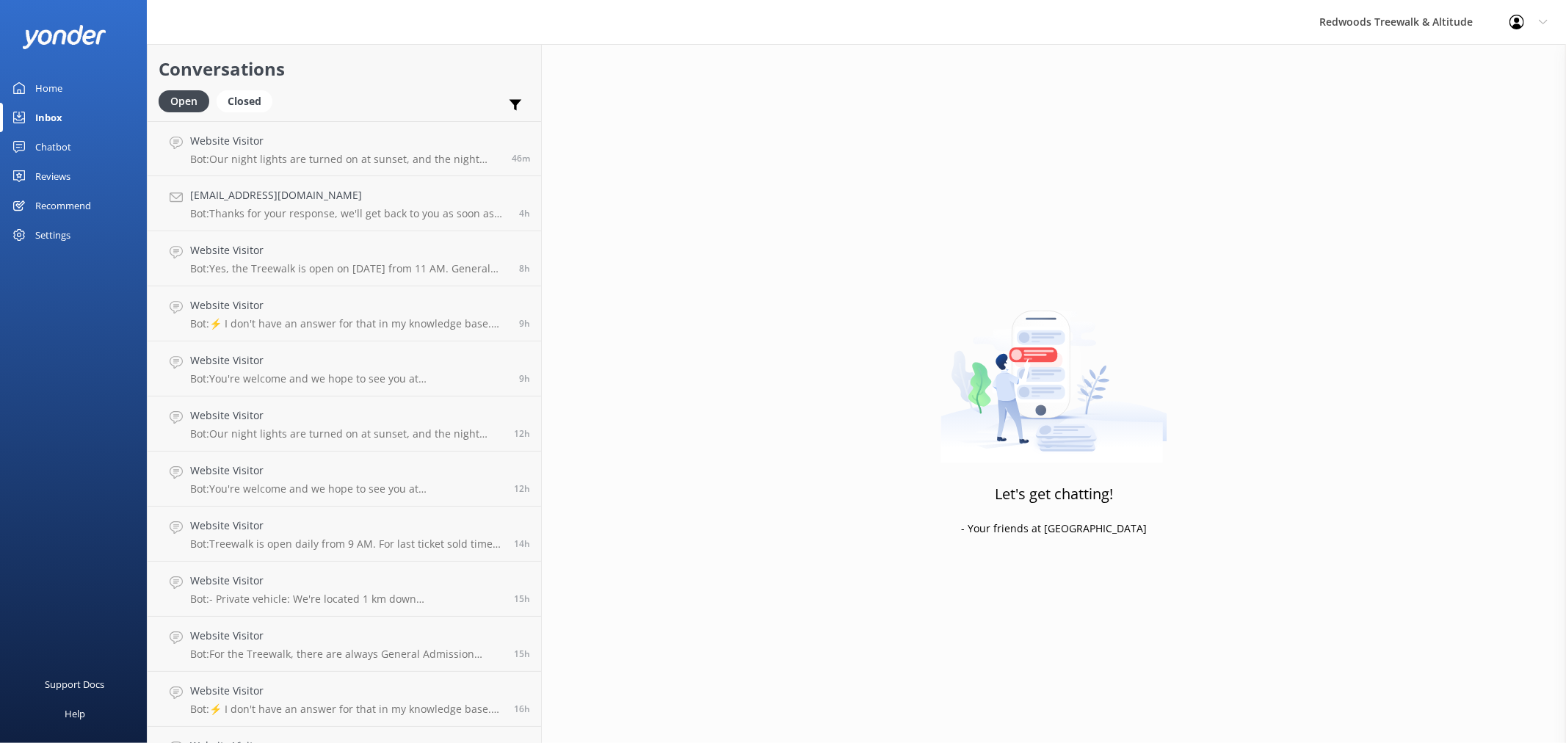
click at [66, 85] on link "Home" at bounding box center [73, 87] width 147 height 29
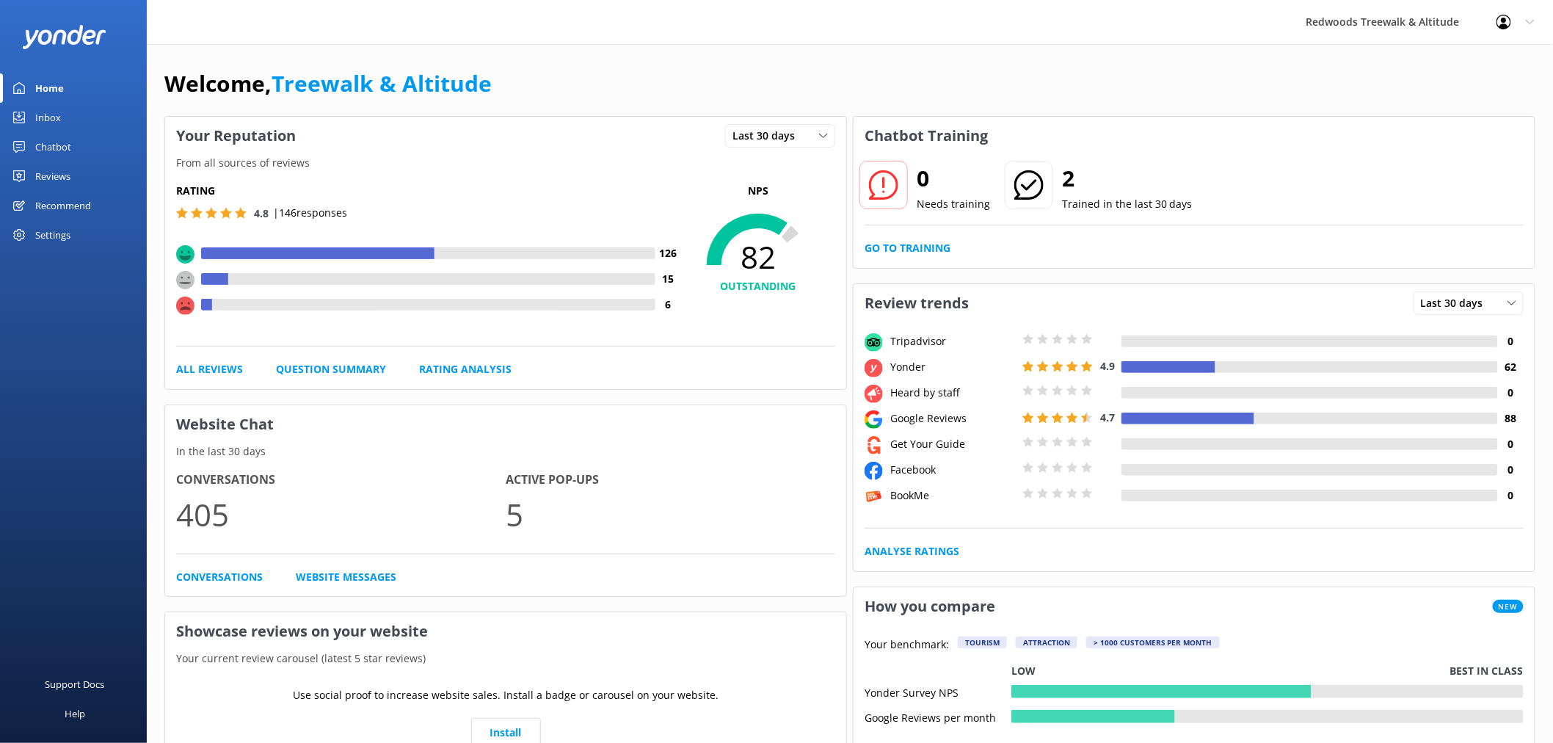
click at [79, 166] on link "Reviews" at bounding box center [73, 175] width 147 height 29
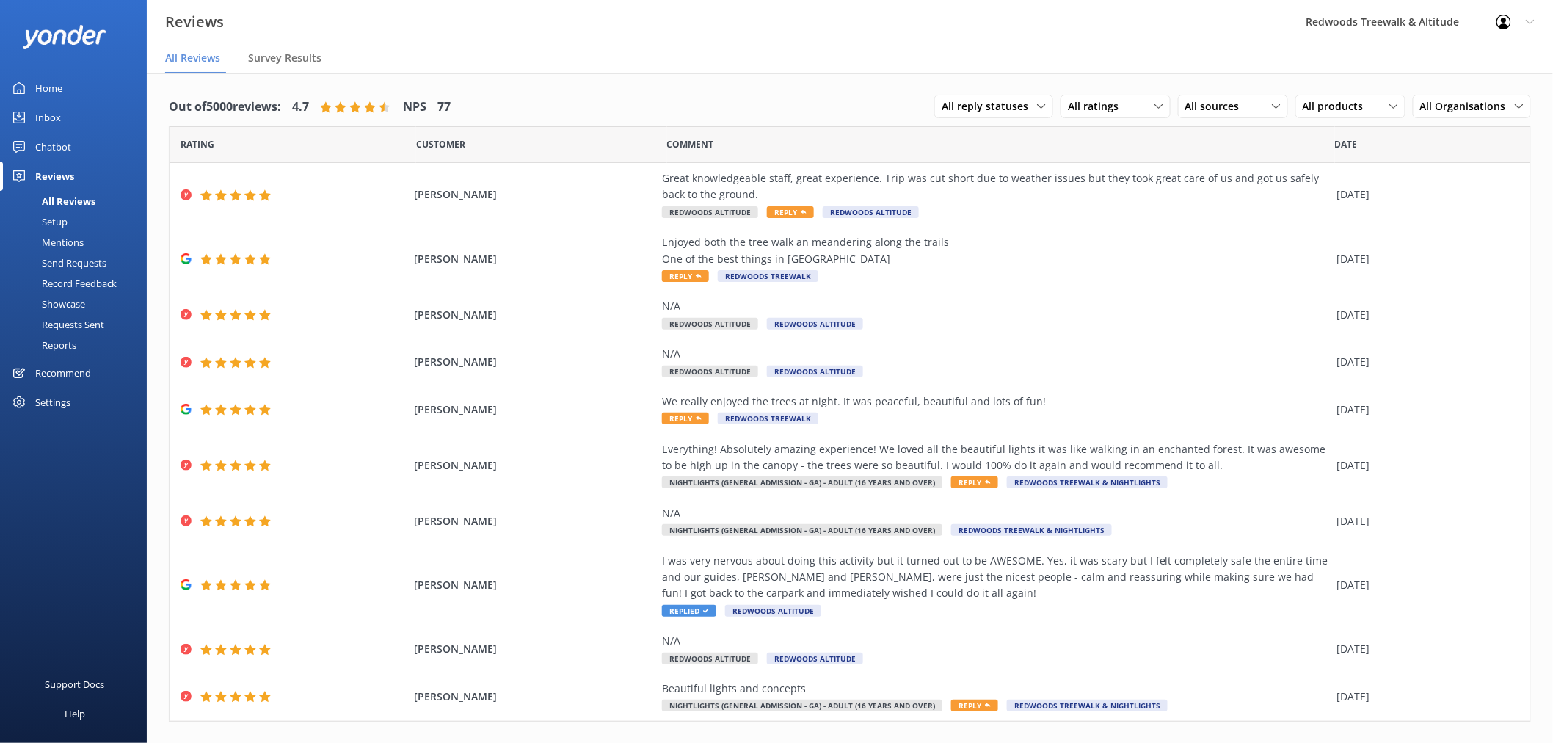
click at [82, 150] on link "Chatbot" at bounding box center [73, 146] width 147 height 29
